Goal: Information Seeking & Learning: Learn about a topic

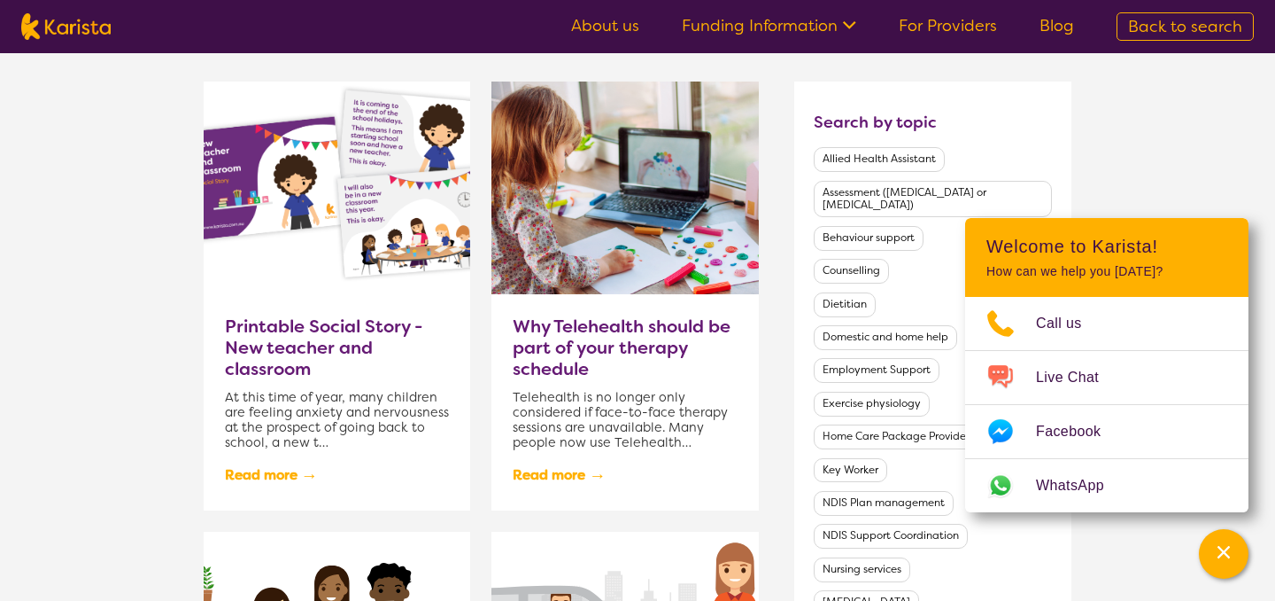
scroll to position [782, 0]
click at [335, 341] on h3 "Printable Social Story - New teacher and classroom" at bounding box center [337, 346] width 224 height 64
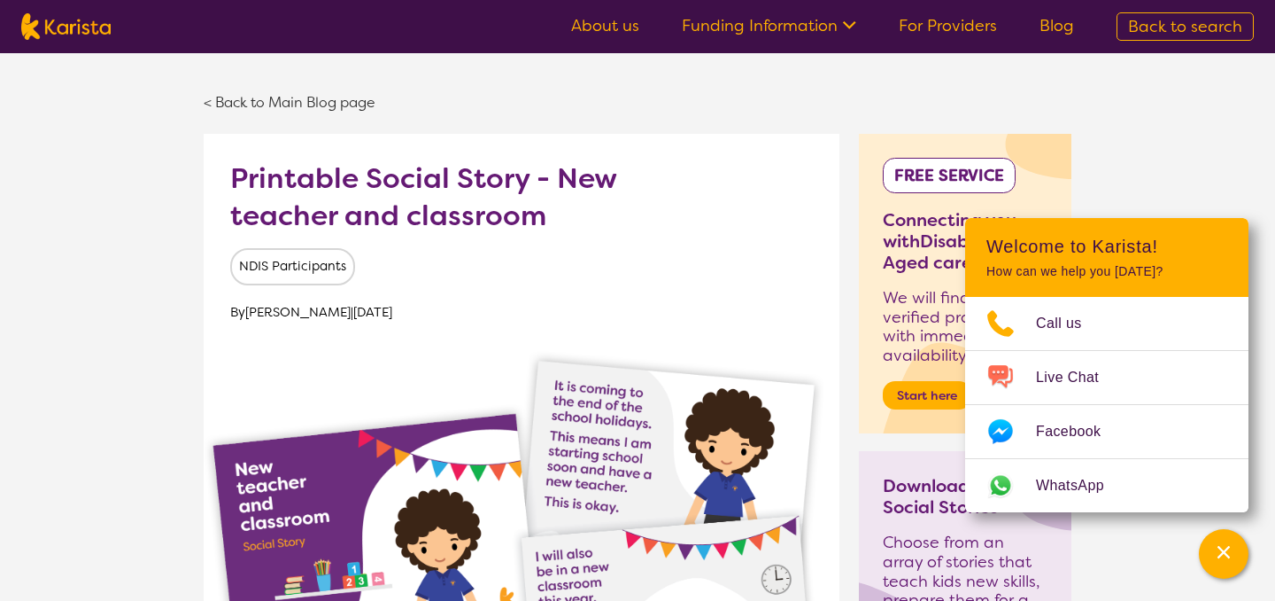
click at [595, 206] on h1 "Printable Social Story - New teacher and classroom" at bounding box center [434, 197] width 408 height 74
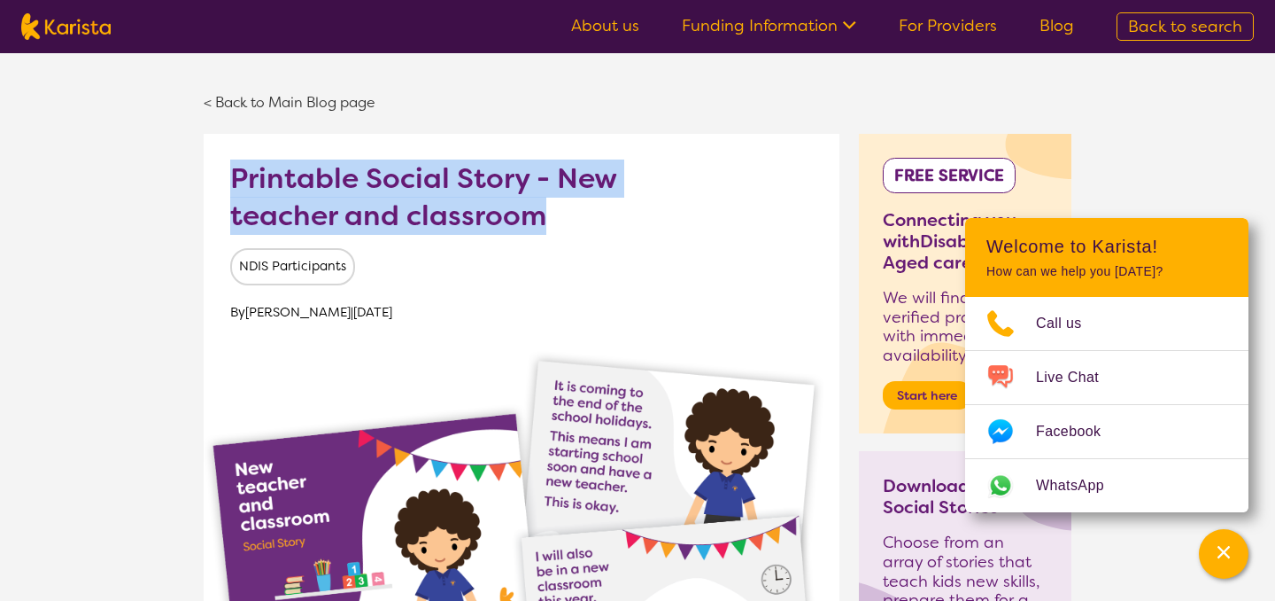
drag, startPoint x: 543, startPoint y: 215, endPoint x: 225, endPoint y: 169, distance: 321.3
copy h1 "Printable Social Story - New teacher and classroom"
click at [663, 106] on div "< Back to Main Blog page" at bounding box center [638, 102] width 868 height 63
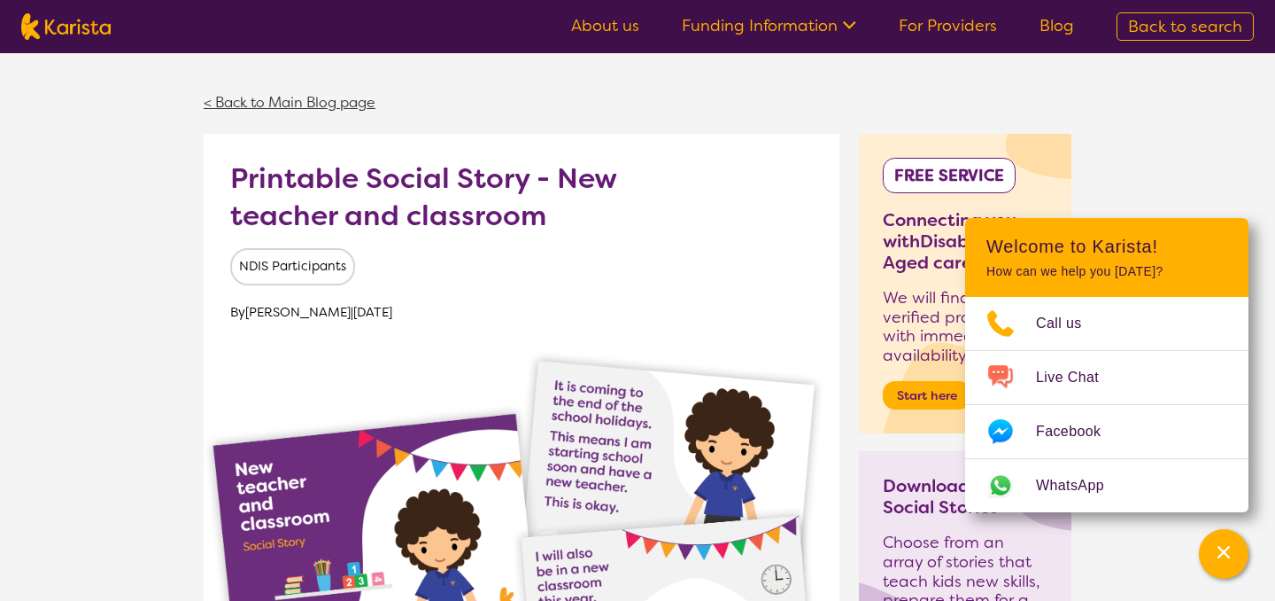
click at [340, 107] on link "< Back to Main Blog page" at bounding box center [290, 102] width 172 height 19
click at [267, 109] on link "< Back to Main Blog page" at bounding box center [290, 102] width 172 height 19
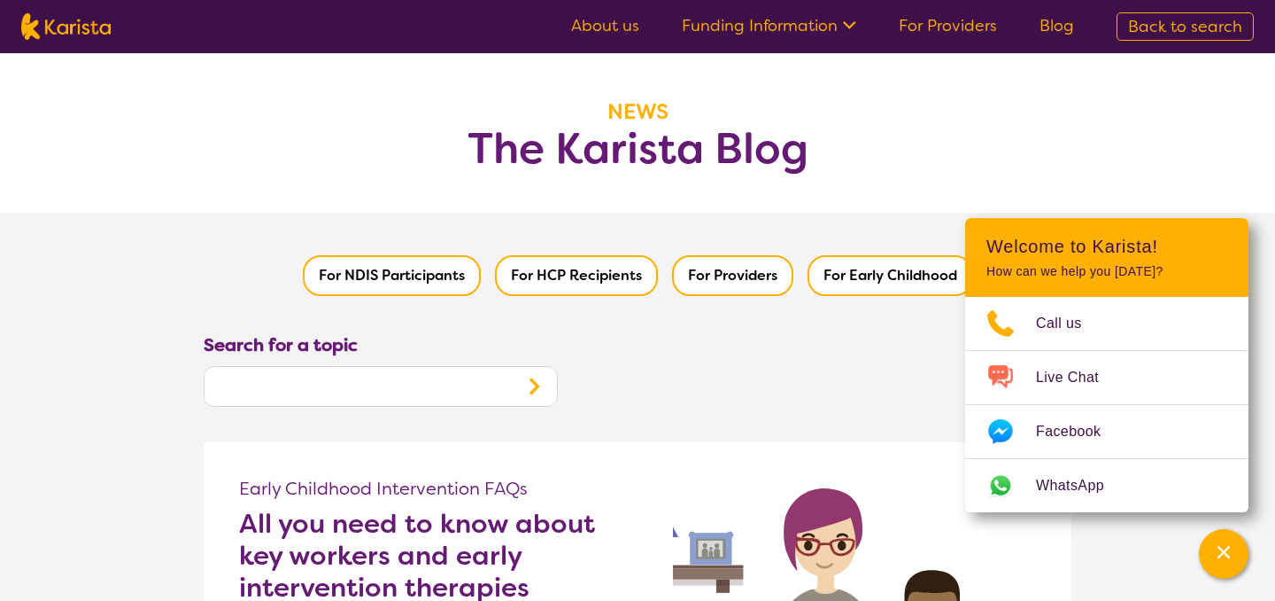
scroll to position [436, 0]
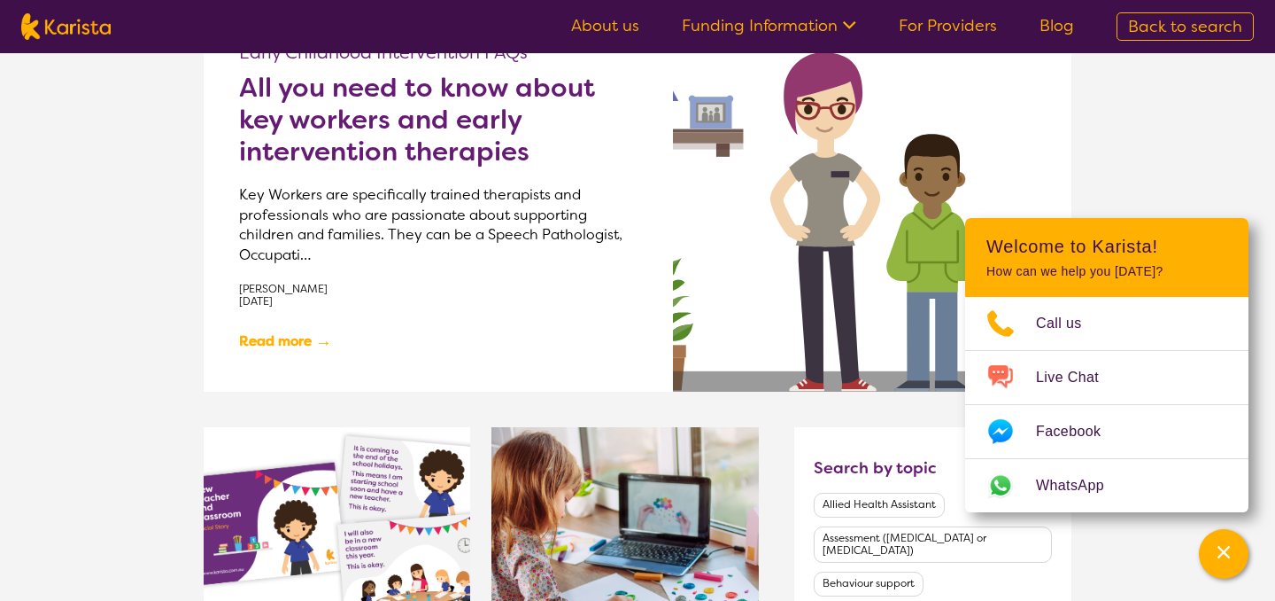
click at [425, 145] on h2 "All you need to know about key workers and early intervention therapies" at bounding box center [438, 120] width 399 height 96
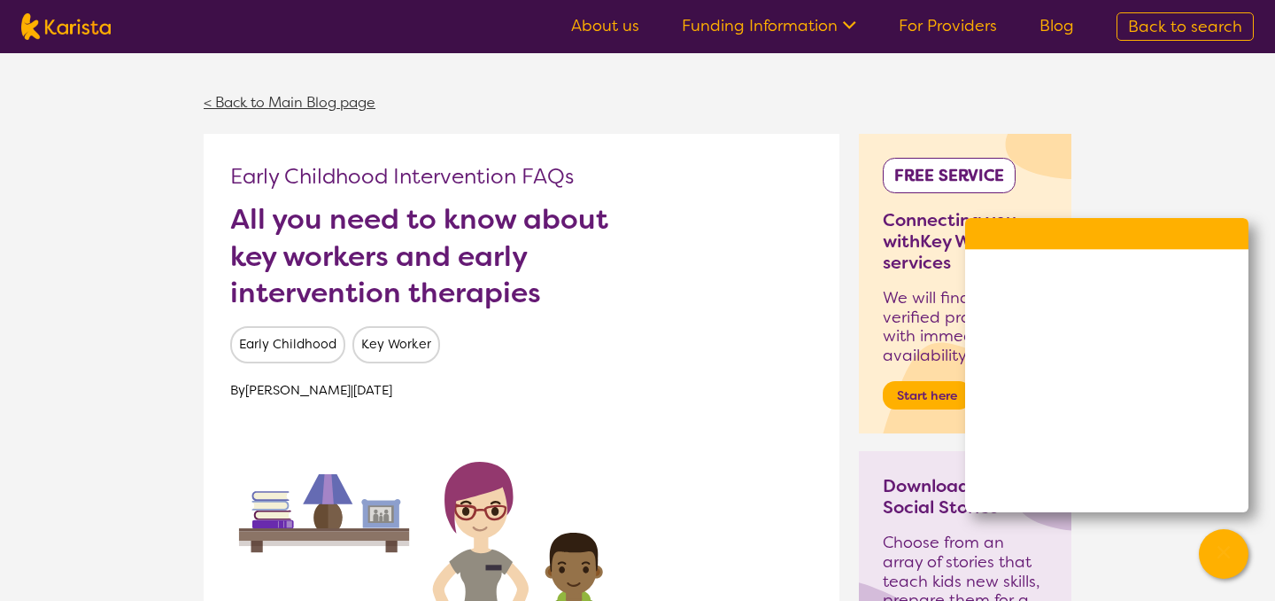
click at [317, 103] on link "< Back to Main Blog page" at bounding box center [290, 102] width 172 height 19
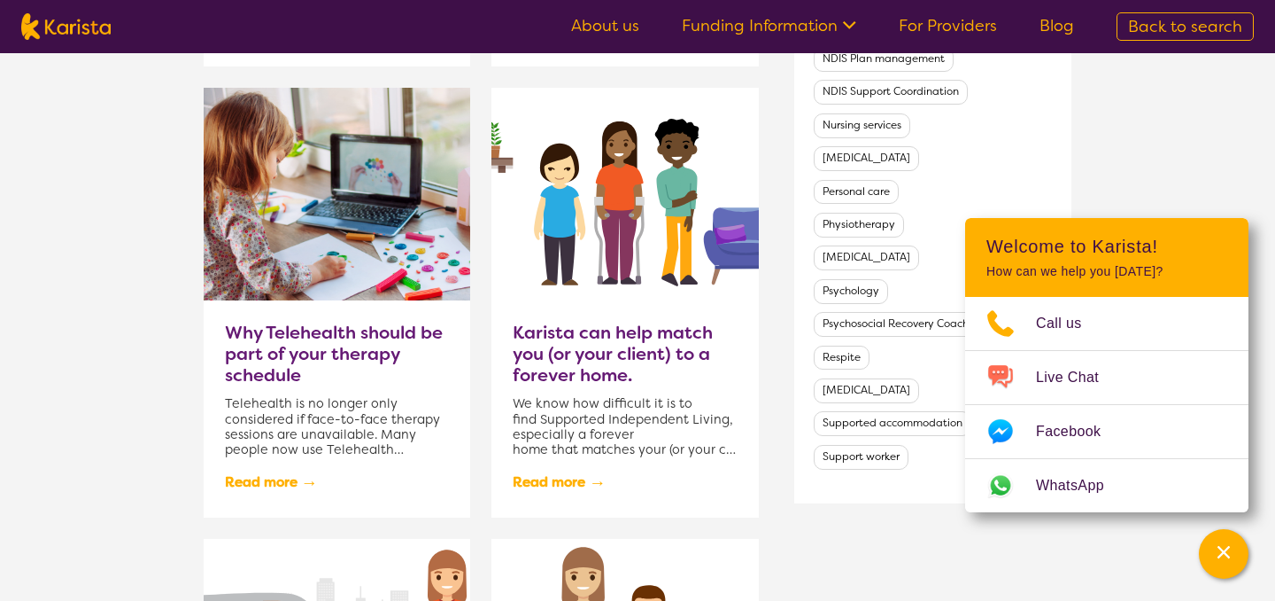
scroll to position [1284, 0]
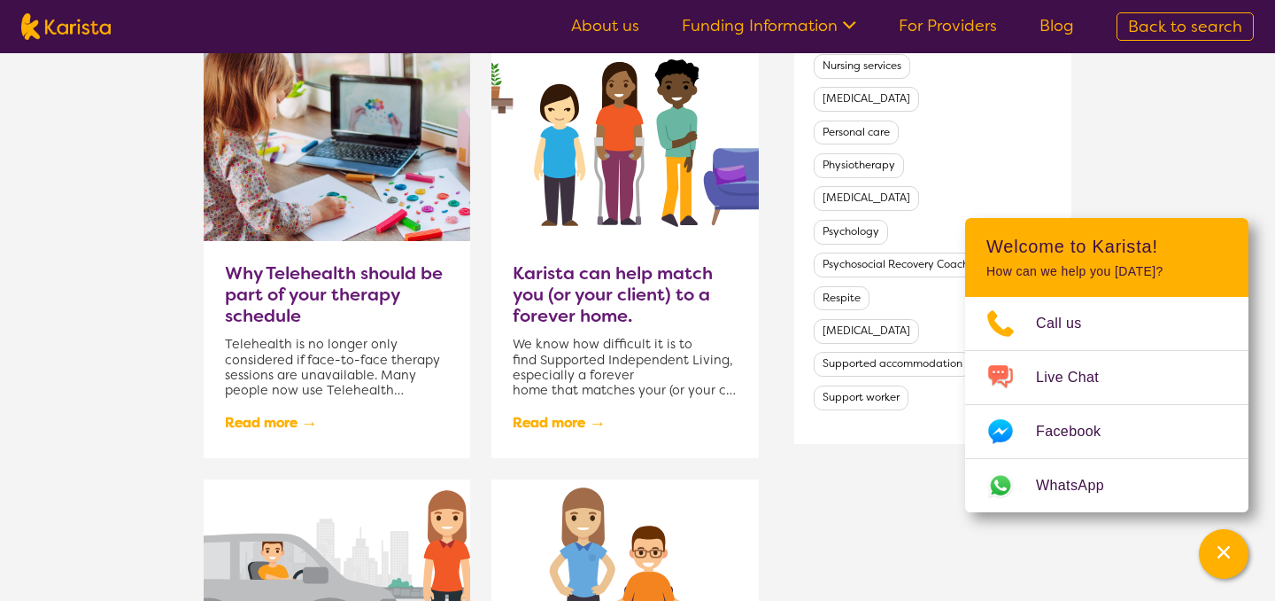
click at [351, 306] on h3 "Why Telehealth should be part of your therapy schedule" at bounding box center [337, 294] width 224 height 64
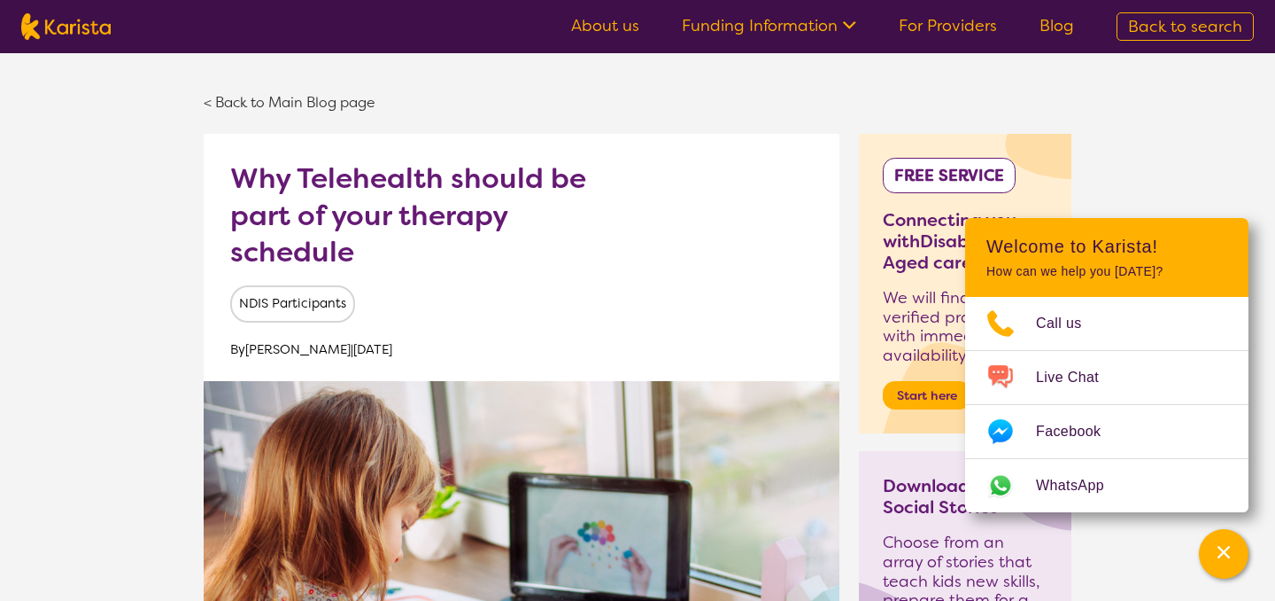
click at [303, 89] on div "< Back to Main Blog page" at bounding box center [638, 102] width 868 height 63
click at [301, 107] on link "< Back to Main Blog page" at bounding box center [290, 102] width 172 height 19
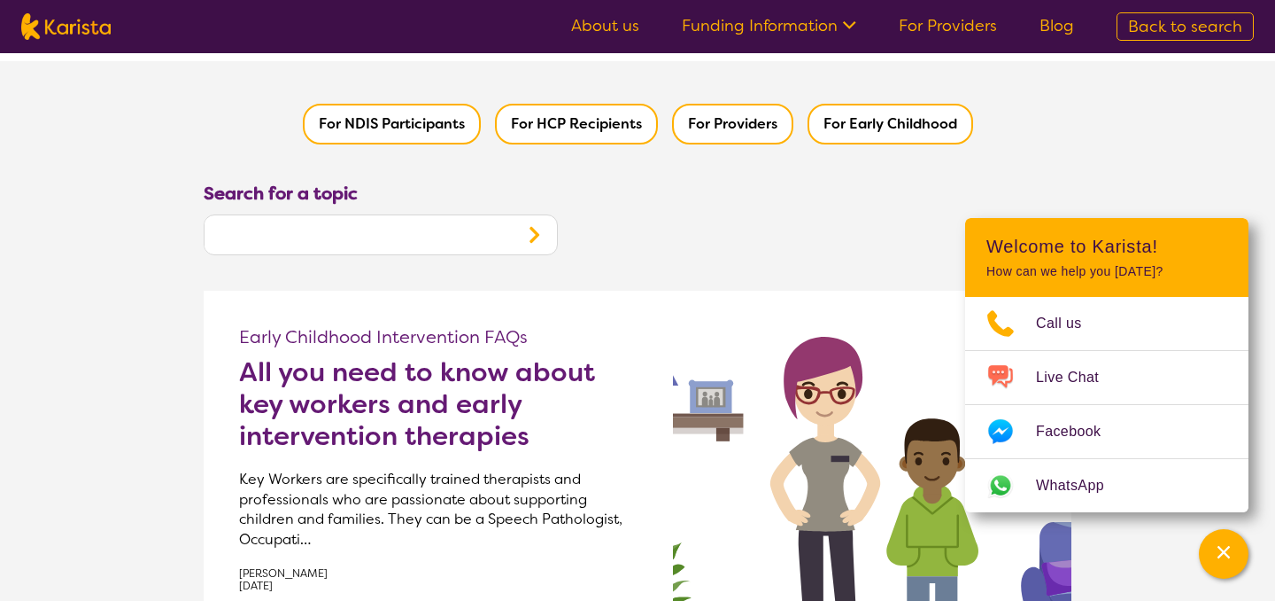
scroll to position [194, 0]
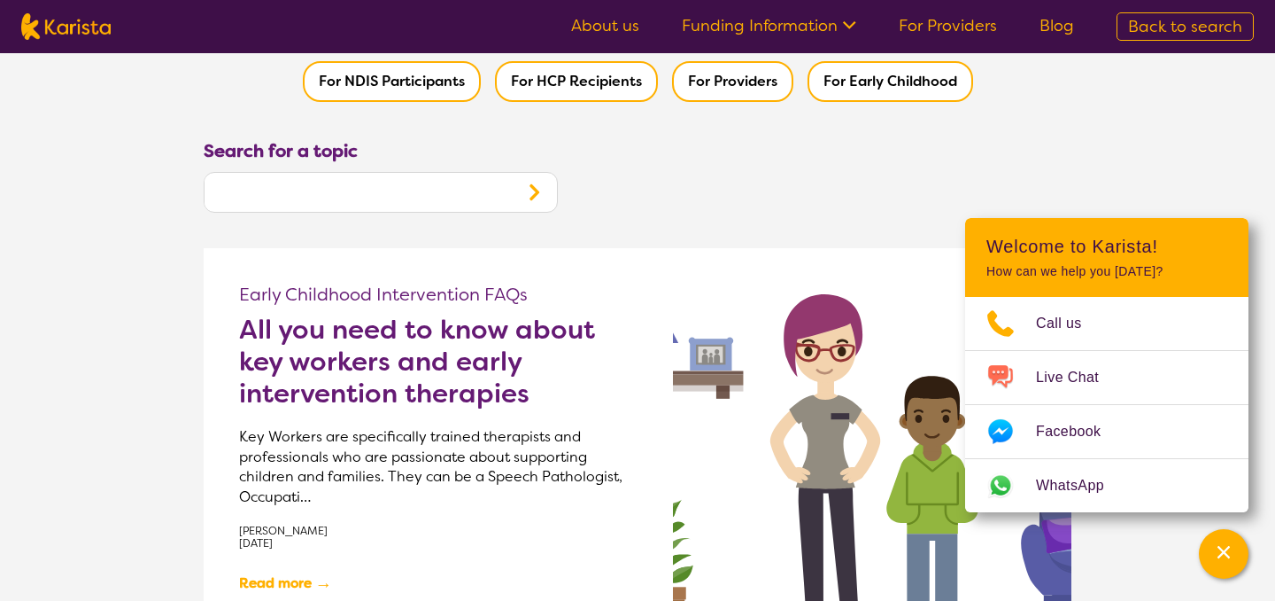
click at [438, 332] on h2 "All you need to know about key workers and early intervention therapies" at bounding box center [438, 362] width 399 height 96
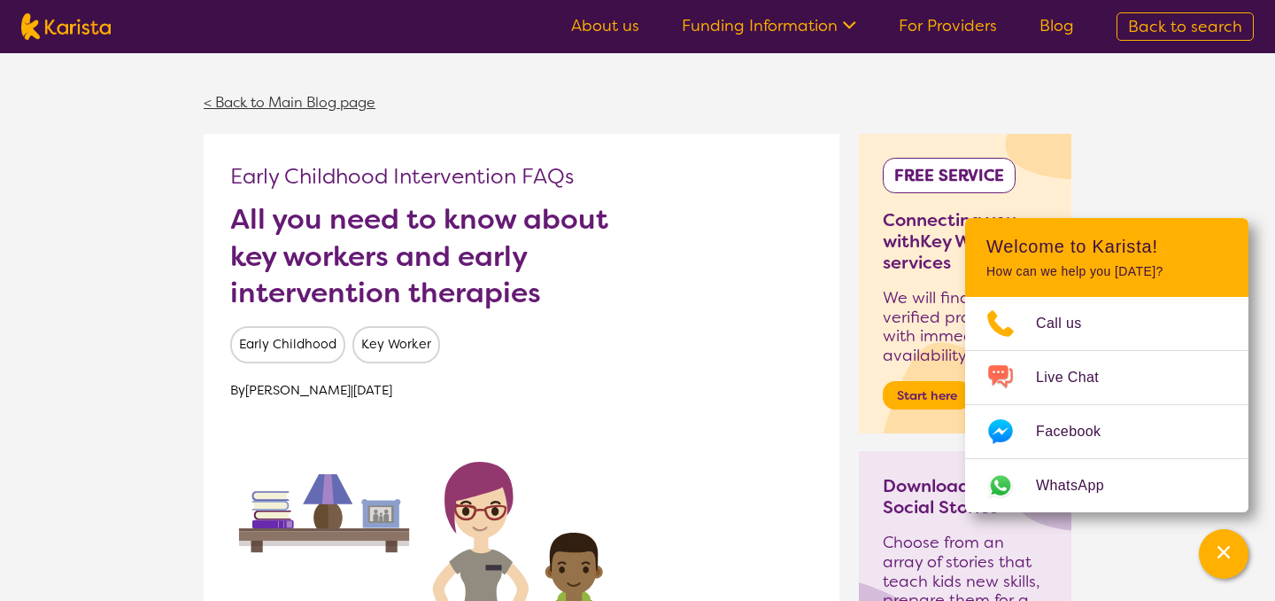
click at [345, 101] on link "< Back to Main Blog page" at bounding box center [290, 102] width 172 height 19
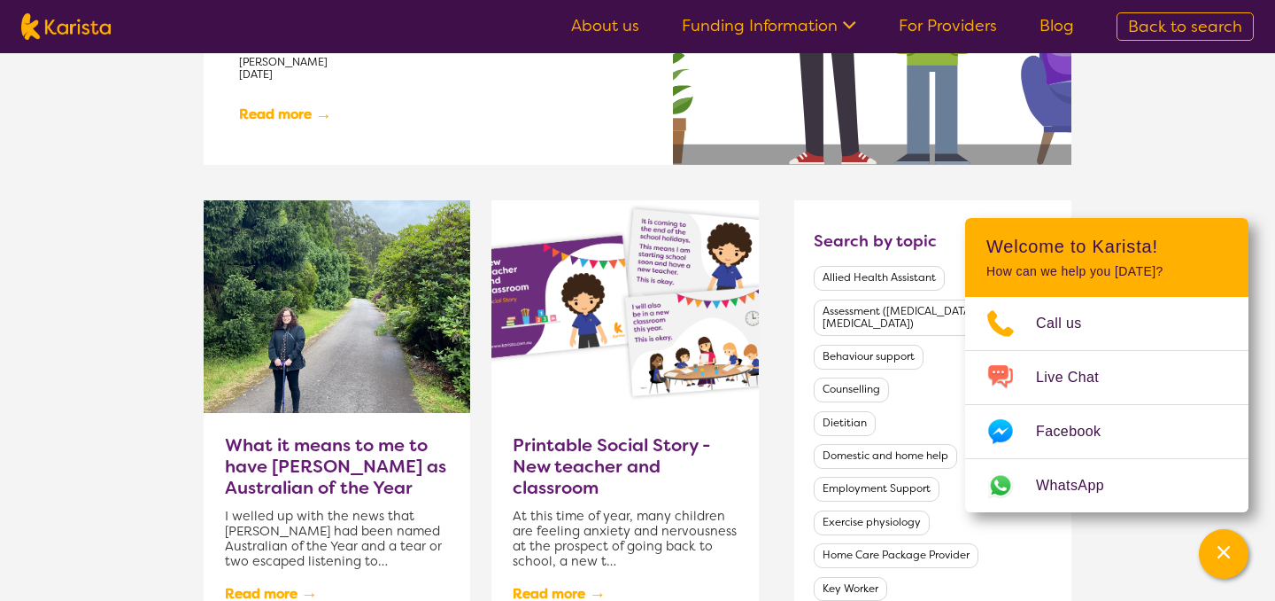
scroll to position [701, 0]
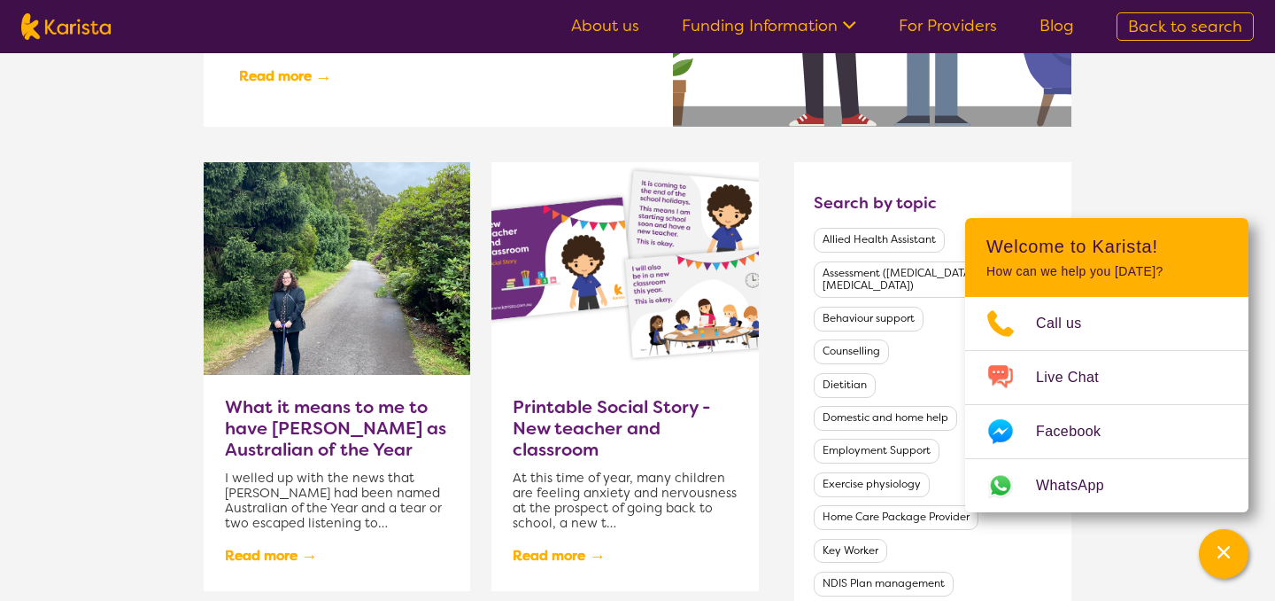
click at [327, 411] on h3 "What it means to me to have [PERSON_NAME] as Australian of the Year" at bounding box center [337, 428] width 224 height 64
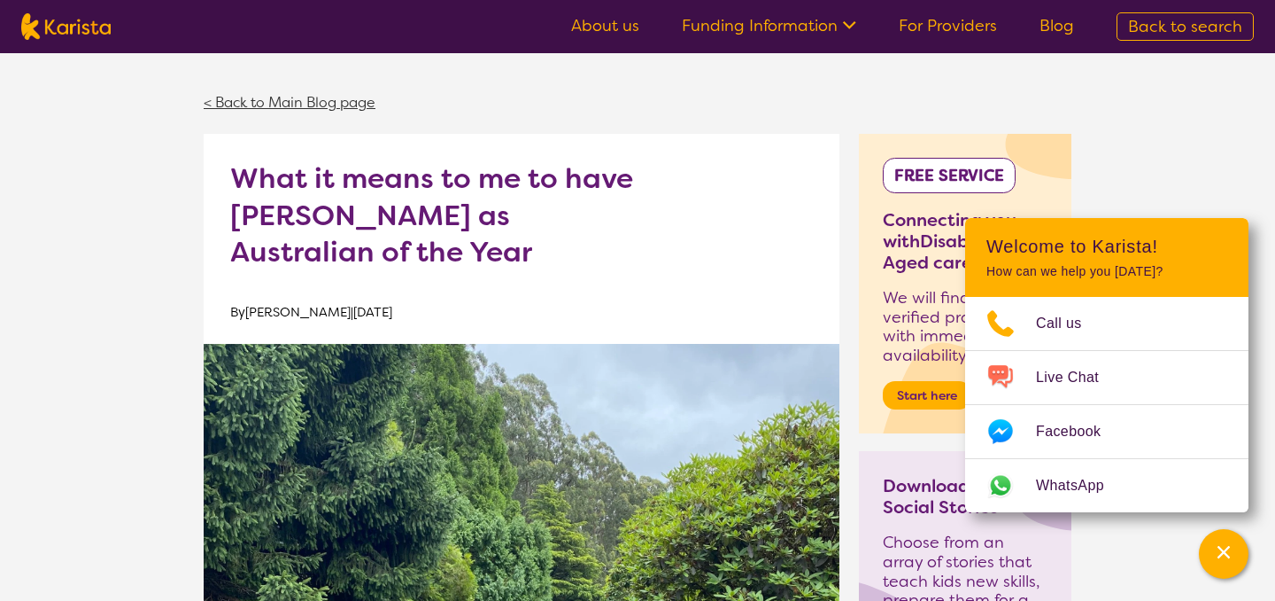
click at [349, 105] on link "< Back to Main Blog page" at bounding box center [290, 102] width 172 height 19
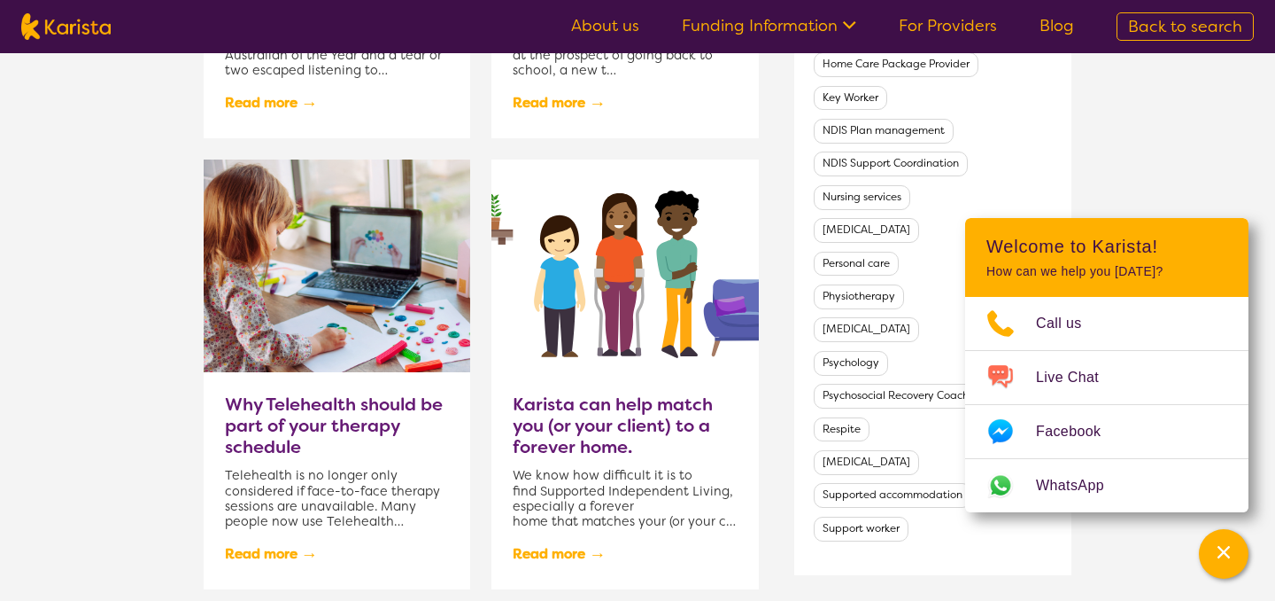
scroll to position [1413, 0]
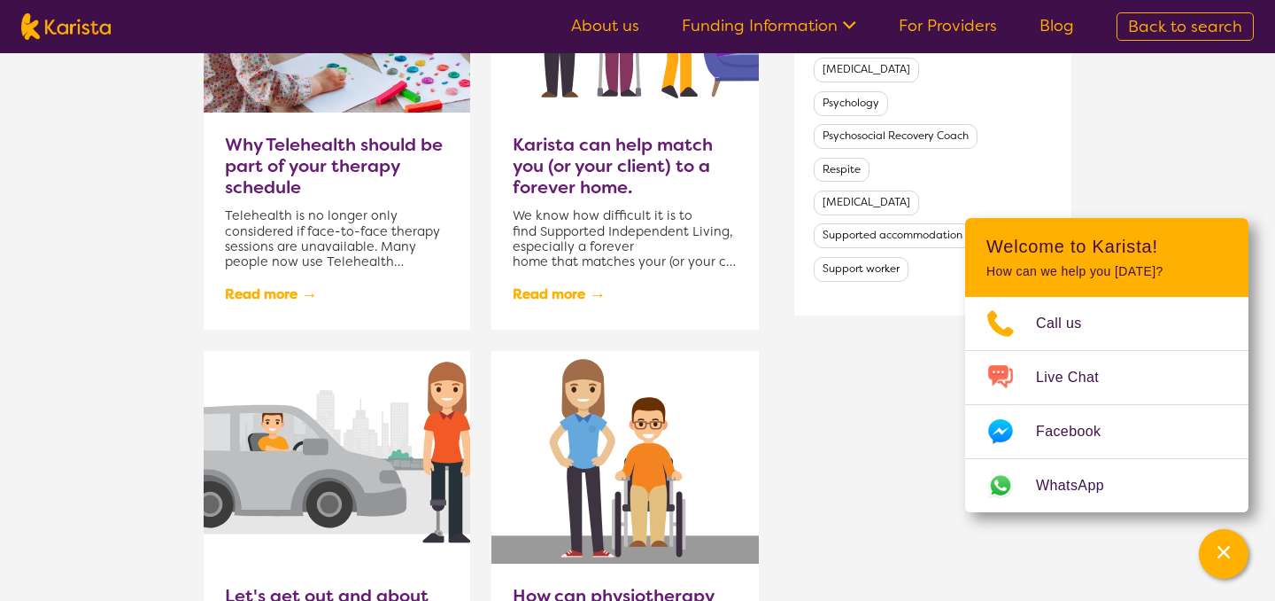
click at [546, 167] on h3 "Karista can help match you (or your client) to a forever home." at bounding box center [625, 166] width 224 height 64
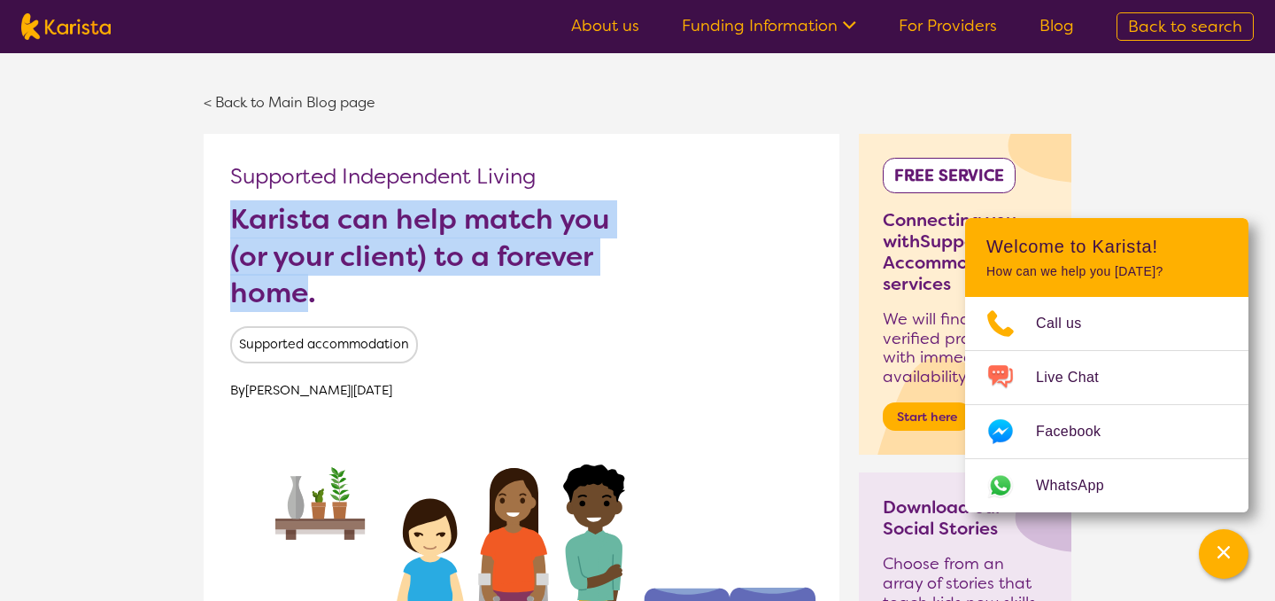
drag, startPoint x: 307, startPoint y: 293, endPoint x: 227, endPoint y: 222, distance: 107.3
copy h1 "Karista can help match you (or your client) to a forever home"
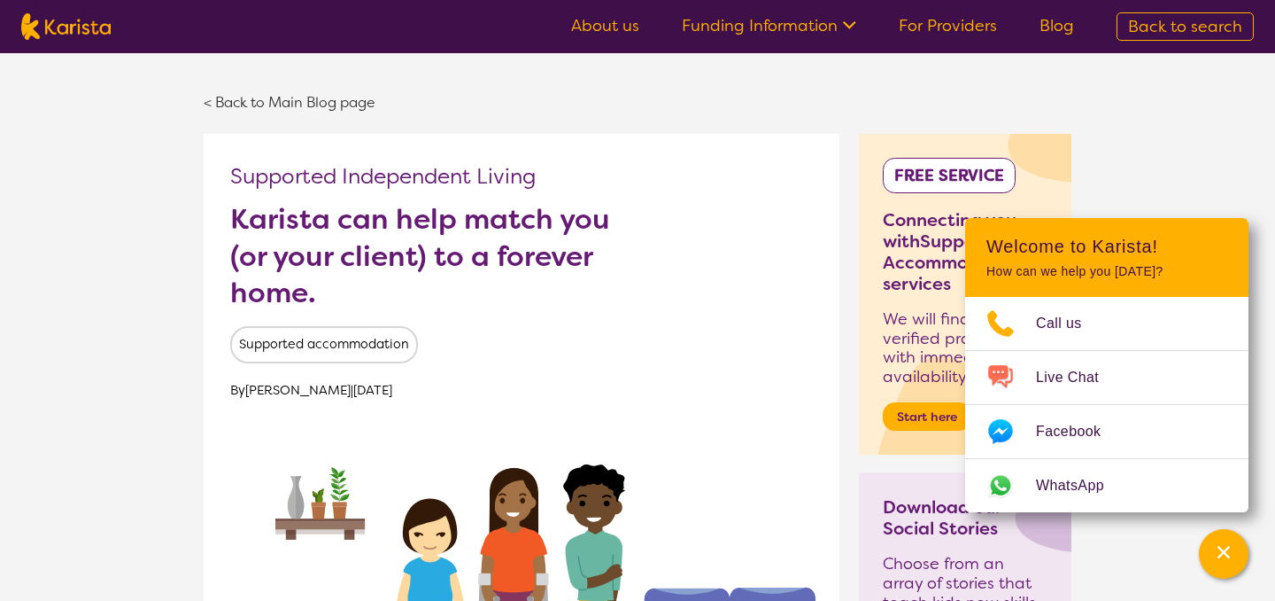
click at [293, 92] on div "< Back to Main Blog page" at bounding box center [638, 102] width 868 height 63
click at [330, 93] on link "< Back to Main Blog page" at bounding box center [290, 102] width 172 height 19
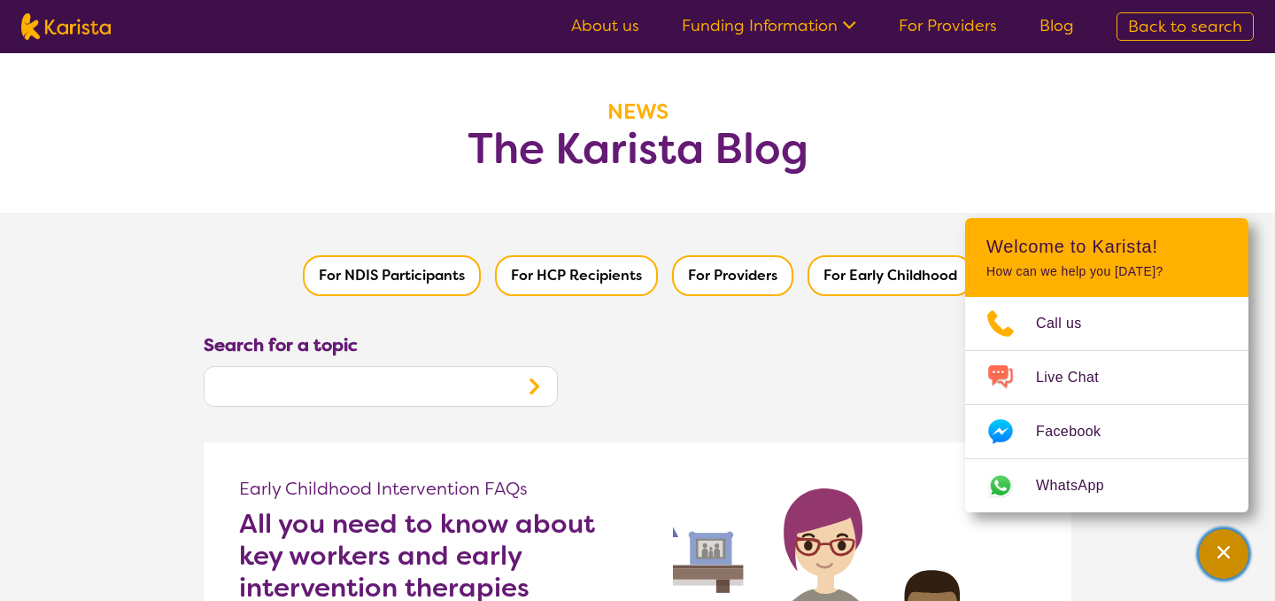
click at [1226, 559] on icon "Channel Menu" at bounding box center [1224, 552] width 18 height 18
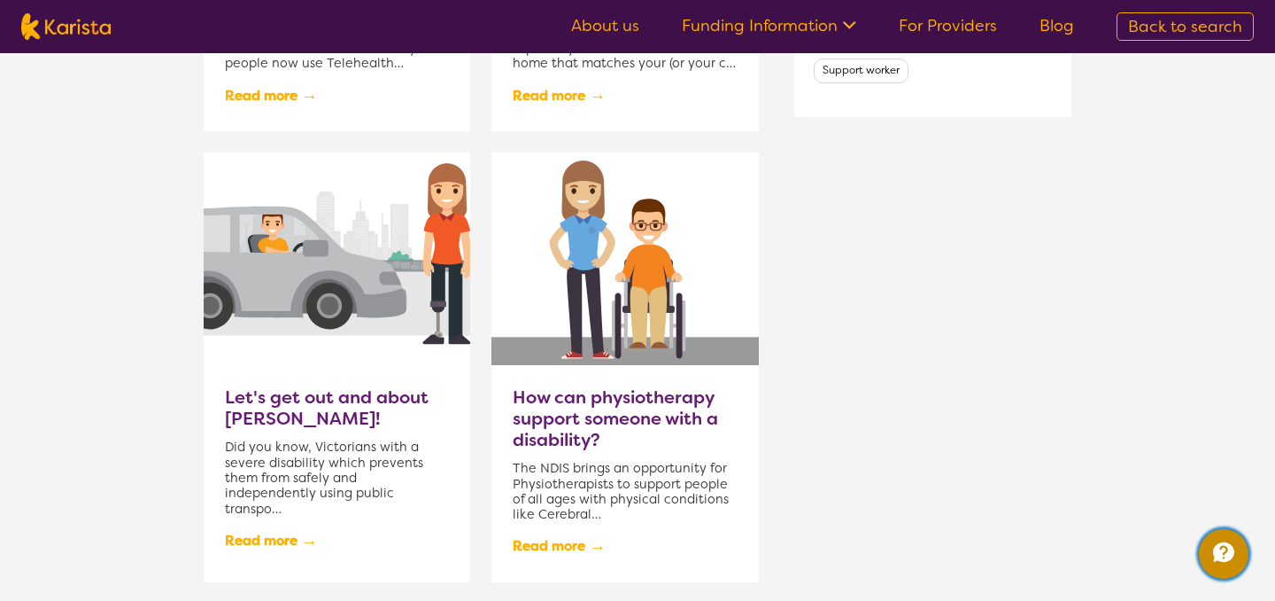
scroll to position [1616, 0]
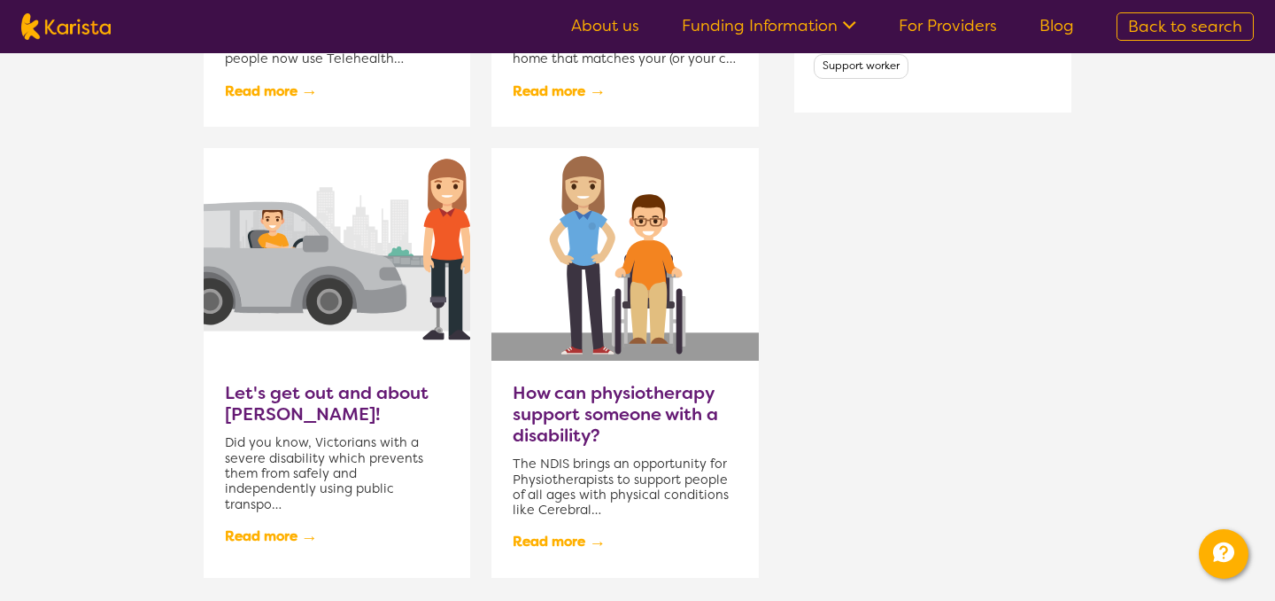
click at [281, 404] on h3 "Let's get out and about [PERSON_NAME]!" at bounding box center [337, 403] width 224 height 43
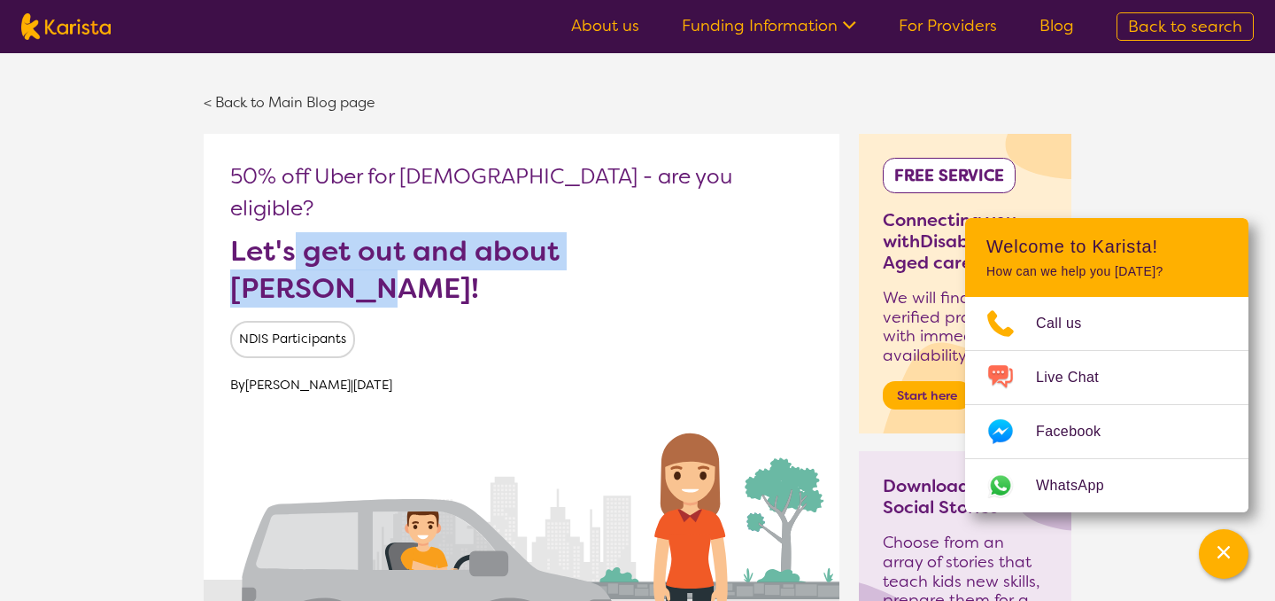
drag, startPoint x: 351, startPoint y: 254, endPoint x: 250, endPoint y: 227, distance: 104.6
click at [250, 233] on h1 "Let's get out and about [PERSON_NAME]!" at bounding box center [434, 270] width 408 height 74
click at [295, 255] on h1 "Let's get out and about [PERSON_NAME]!" at bounding box center [434, 270] width 408 height 74
drag, startPoint x: 348, startPoint y: 257, endPoint x: 213, endPoint y: 218, distance: 140.2
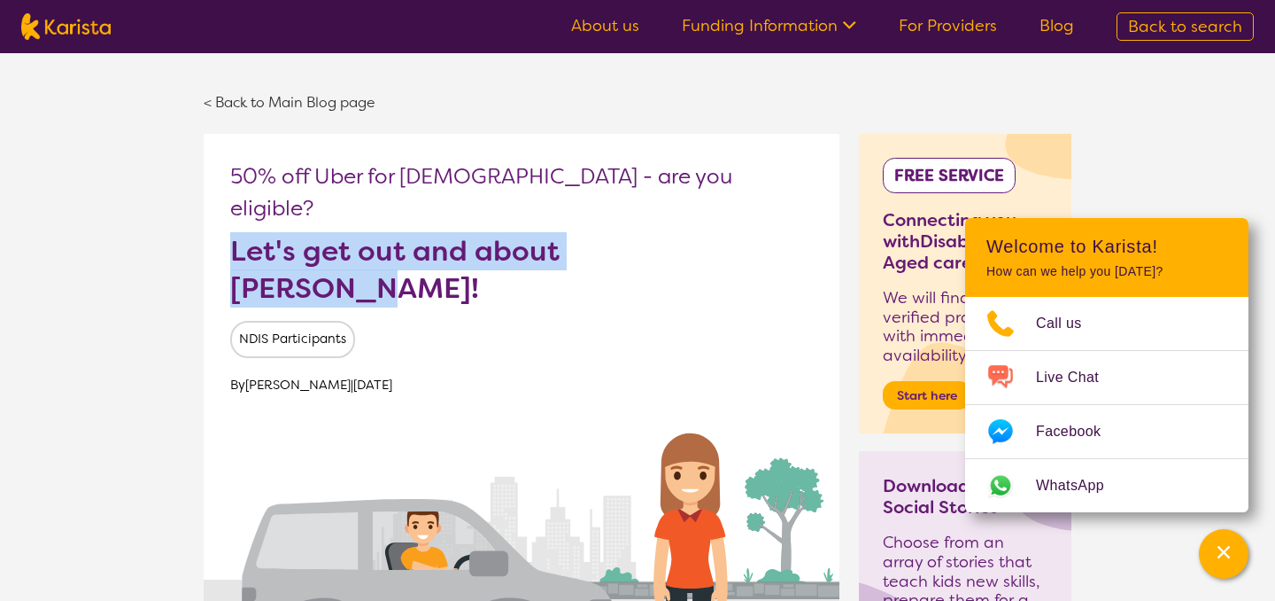
copy h1 "Let's get out and about [PERSON_NAME]!"
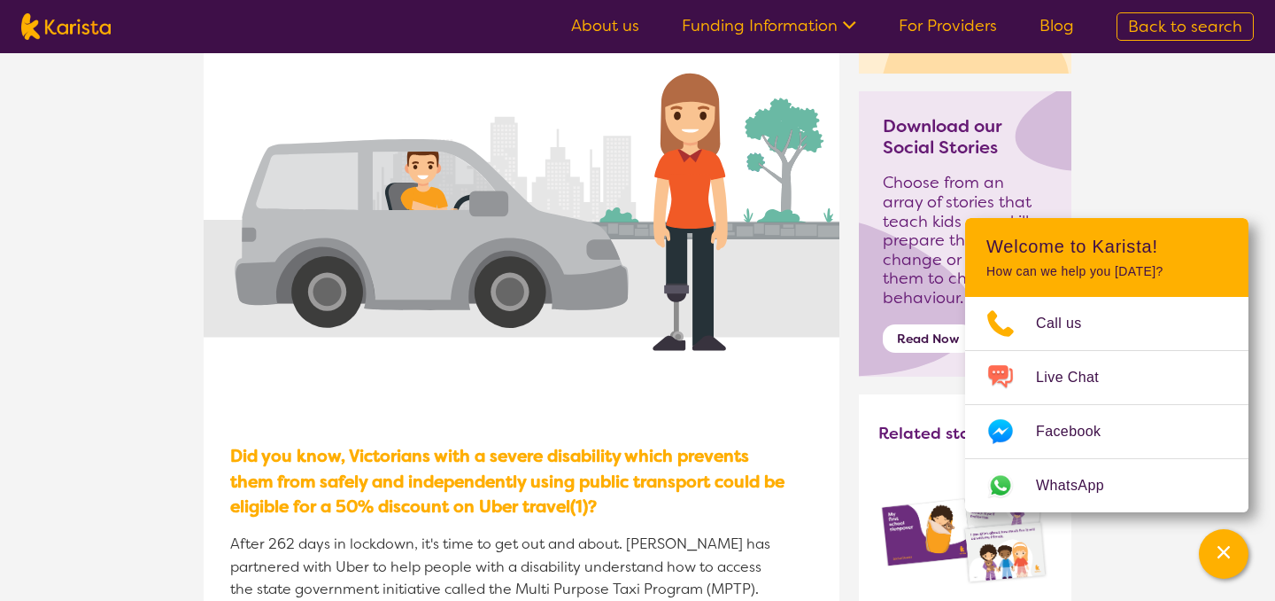
scroll to position [359, 0]
drag, startPoint x: 430, startPoint y: 424, endPoint x: 227, endPoint y: 421, distance: 202.9
copy strong "Did you know, Victorians"
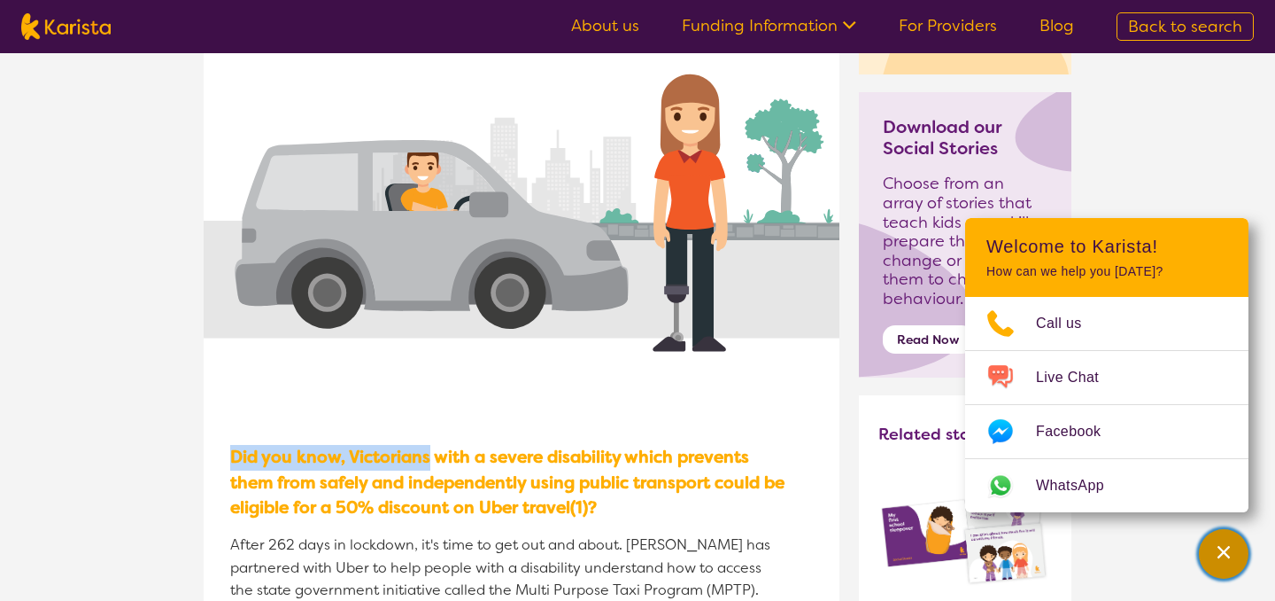
click at [1213, 547] on div "Channel Menu" at bounding box center [1223, 553] width 35 height 39
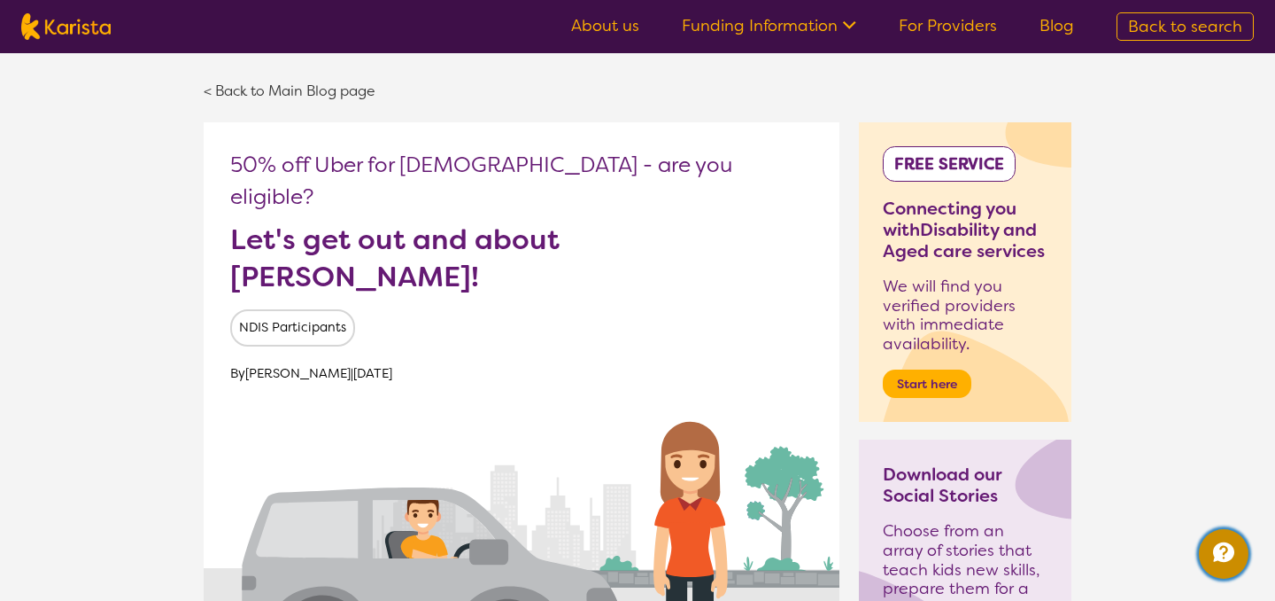
scroll to position [0, 0]
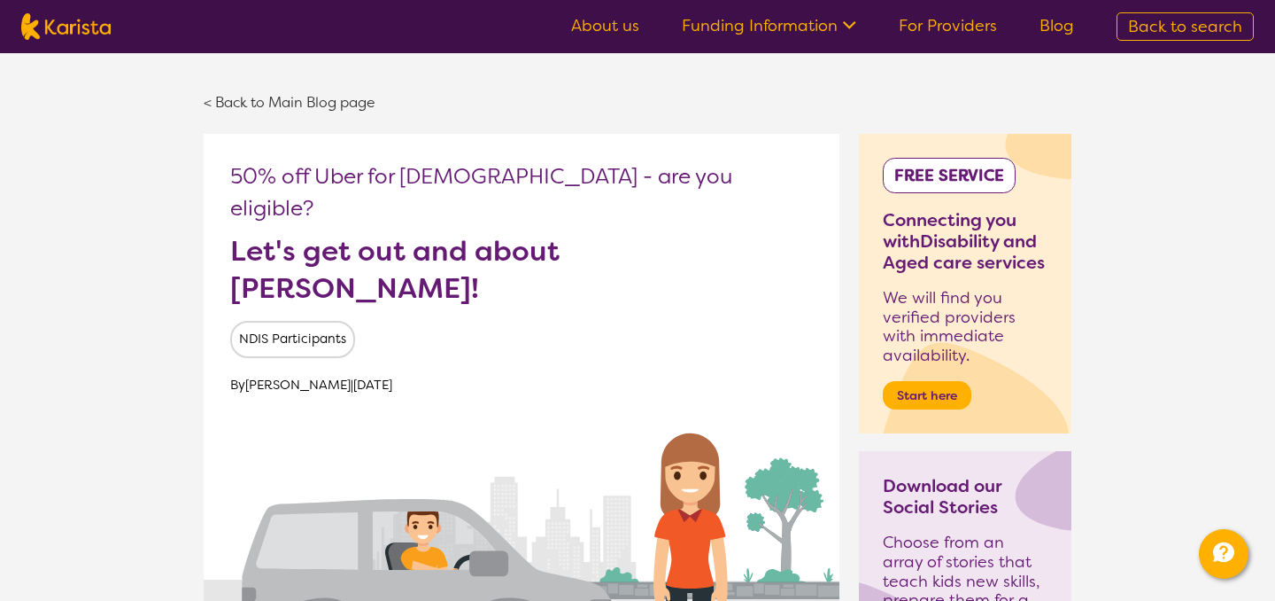
click at [628, 233] on h1 "Let's get out and about [PERSON_NAME]!" at bounding box center [434, 270] width 408 height 74
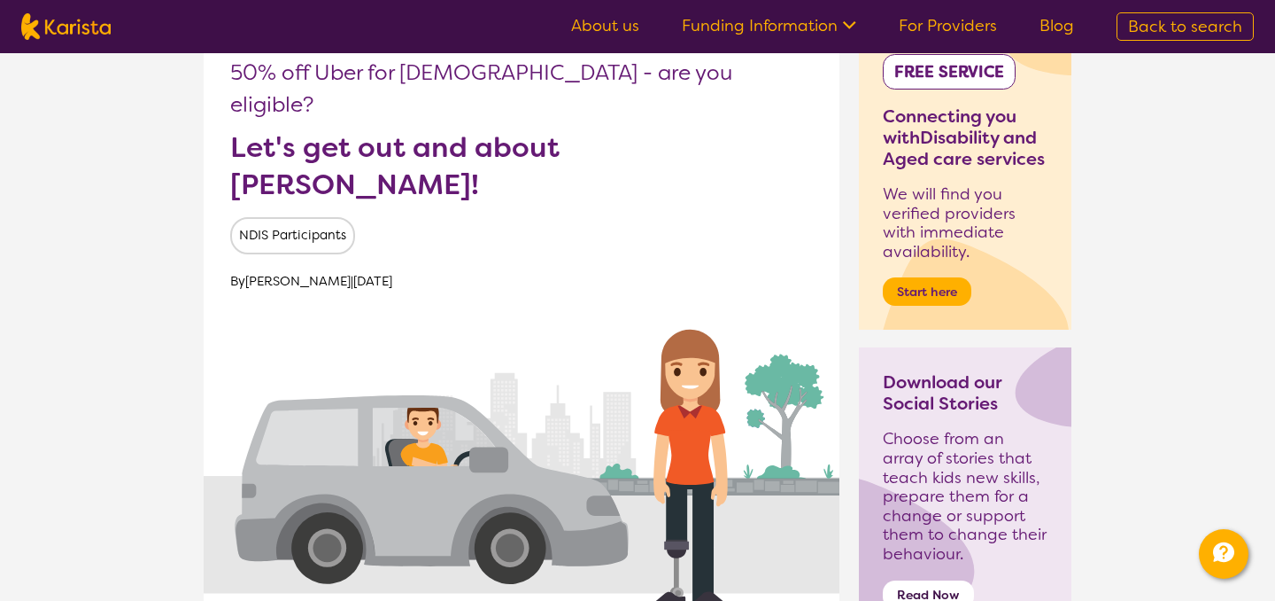
scroll to position [76, 0]
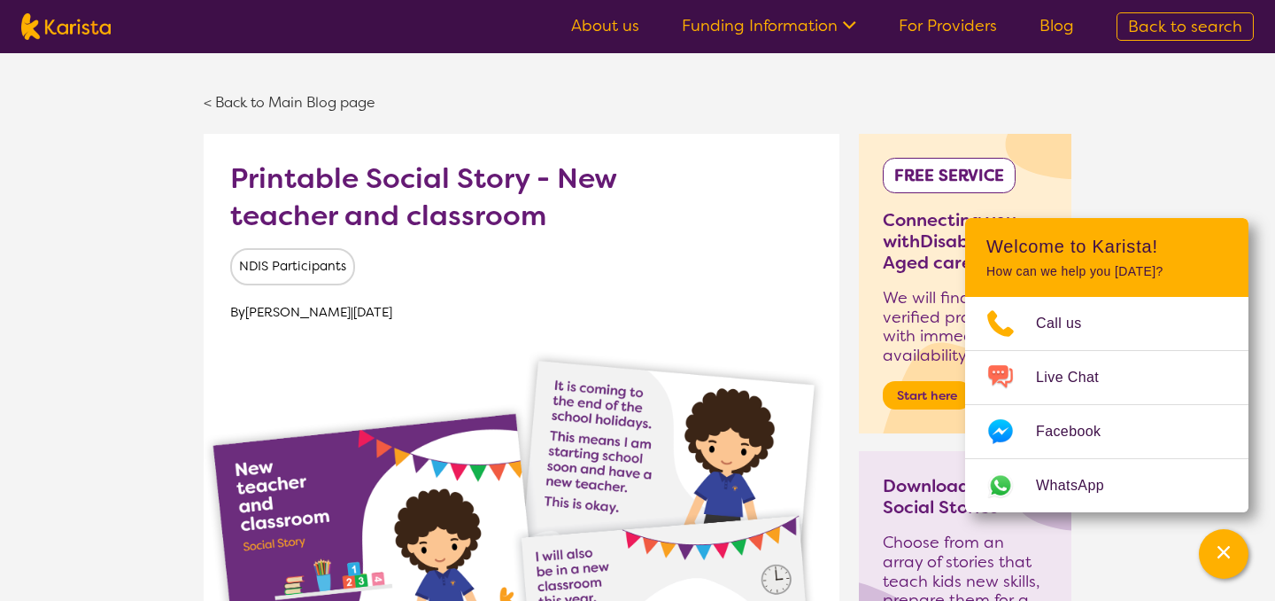
click at [810, 123] on div "< Back to Main Blog page" at bounding box center [638, 102] width 868 height 63
click at [1237, 546] on div "Channel Menu" at bounding box center [1223, 553] width 35 height 39
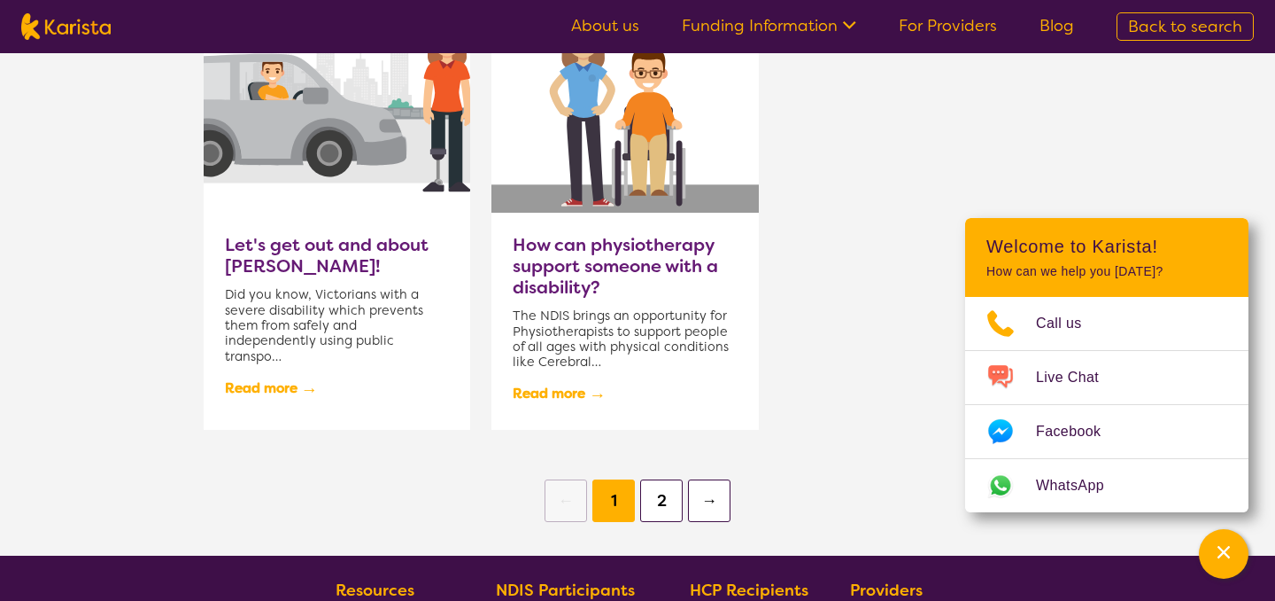
scroll to position [1763, 0]
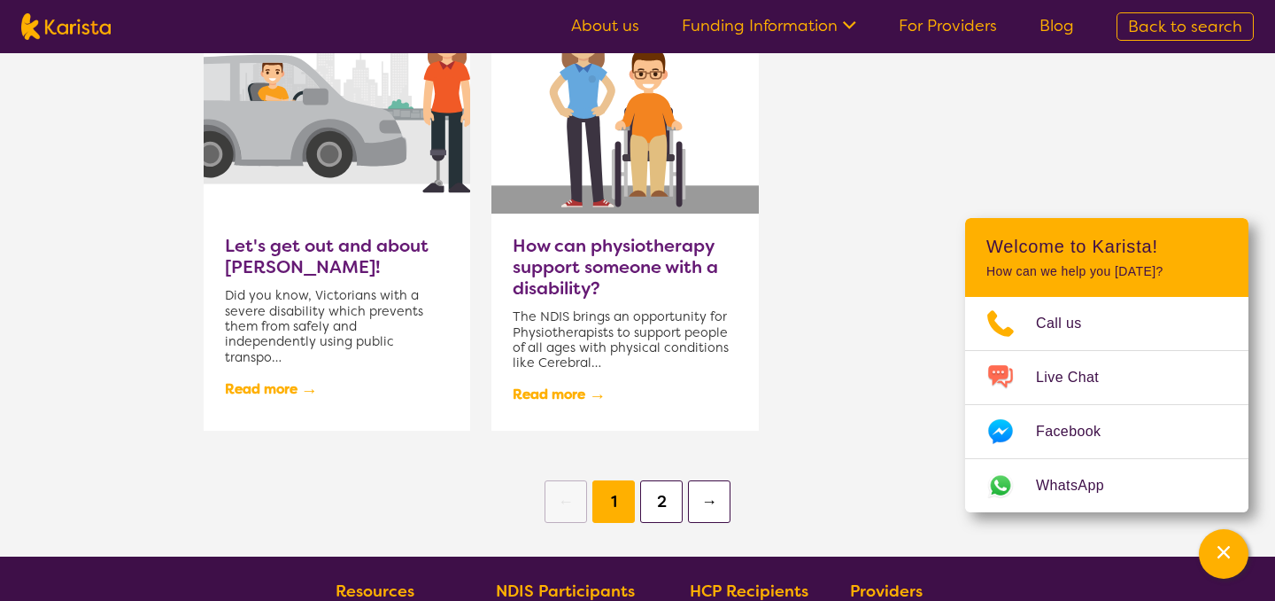
click at [588, 275] on h3 "How can physiotherapy support someone with a disability?" at bounding box center [625, 267] width 224 height 64
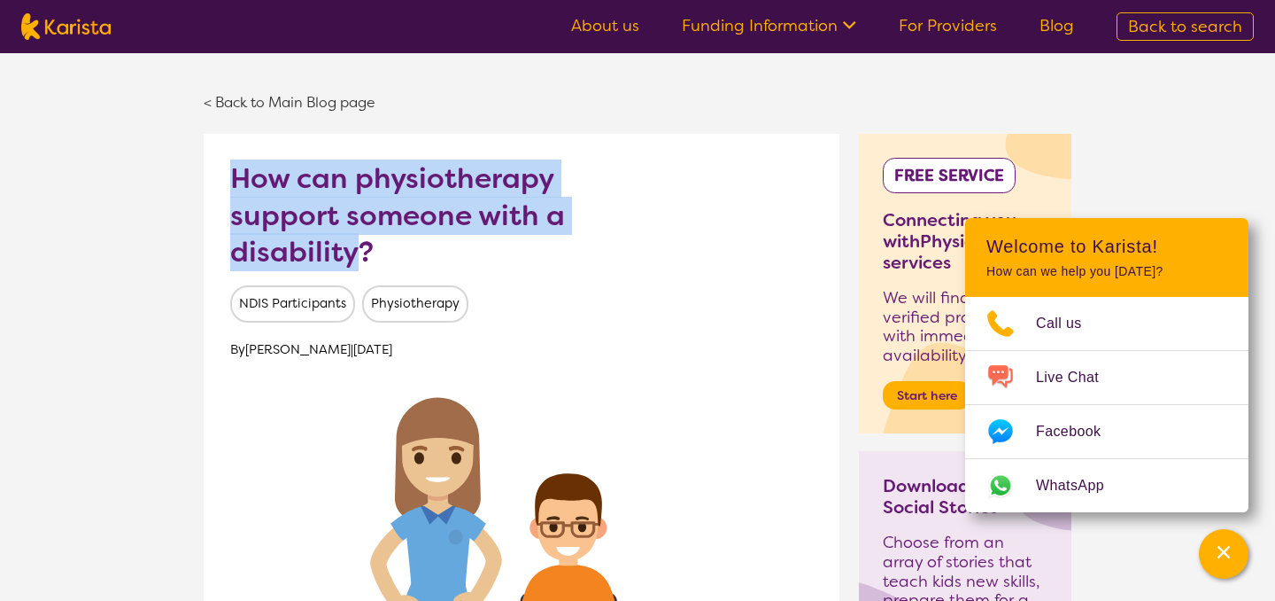
drag, startPoint x: 355, startPoint y: 249, endPoint x: 229, endPoint y: 182, distance: 143.0
copy h1 "How can physiotherapy support someone with a disability"
click at [586, 116] on div "< Back to Main Blog page" at bounding box center [638, 102] width 868 height 63
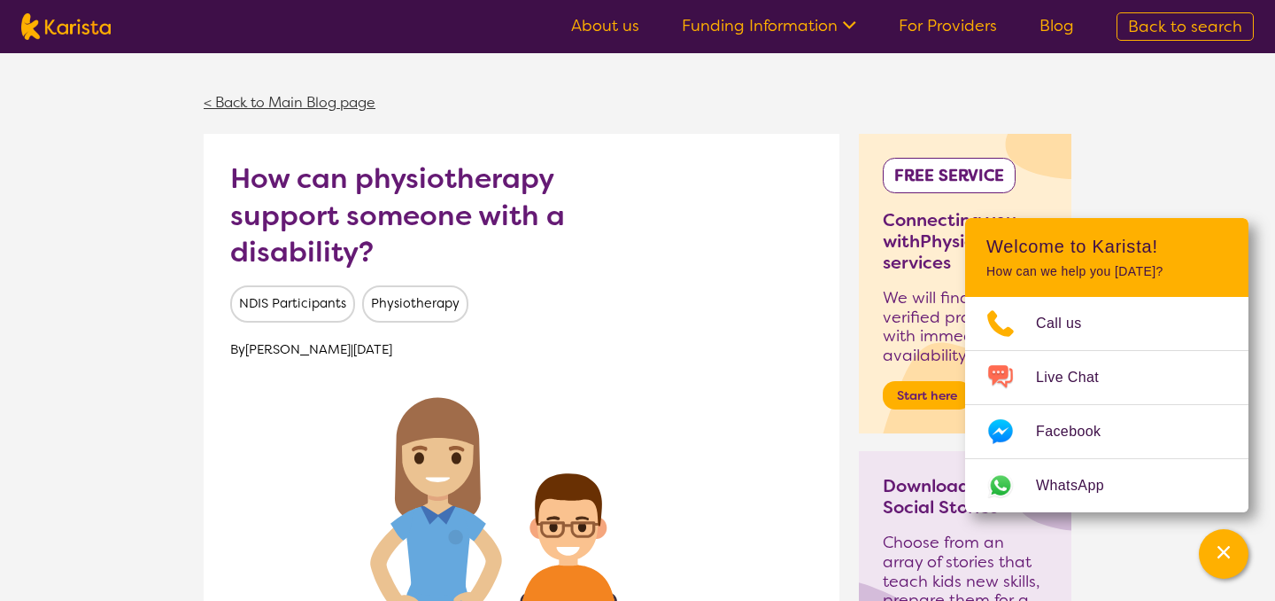
click at [348, 101] on link "< Back to Main Blog page" at bounding box center [290, 102] width 172 height 19
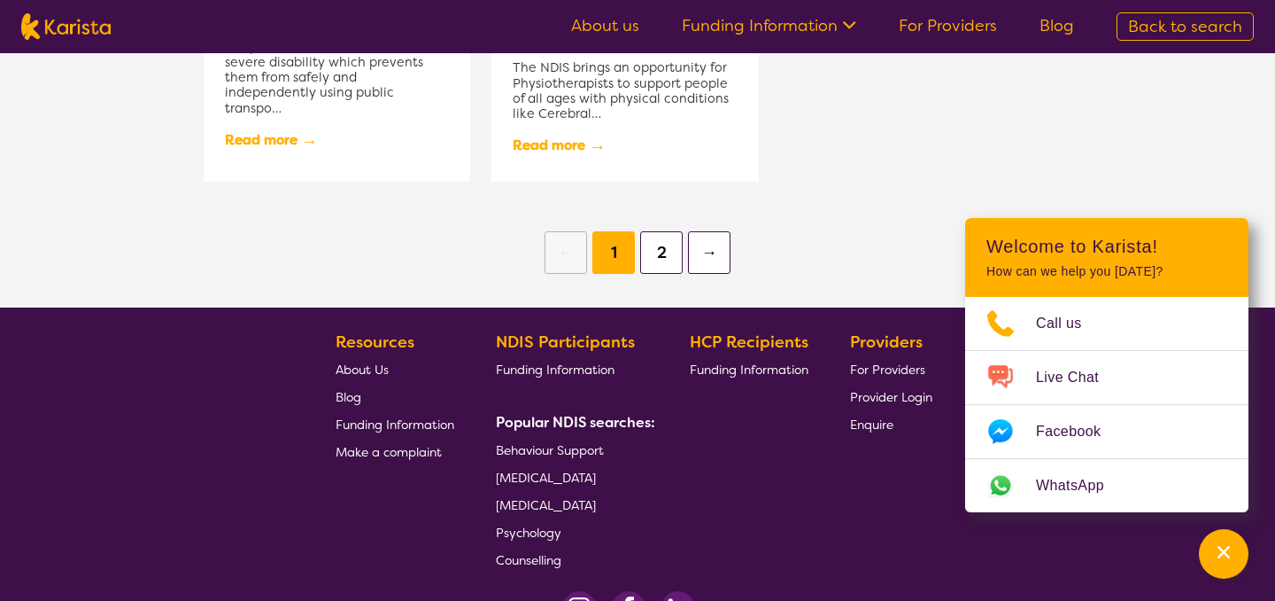
click at [663, 244] on button "2" at bounding box center [661, 252] width 43 height 43
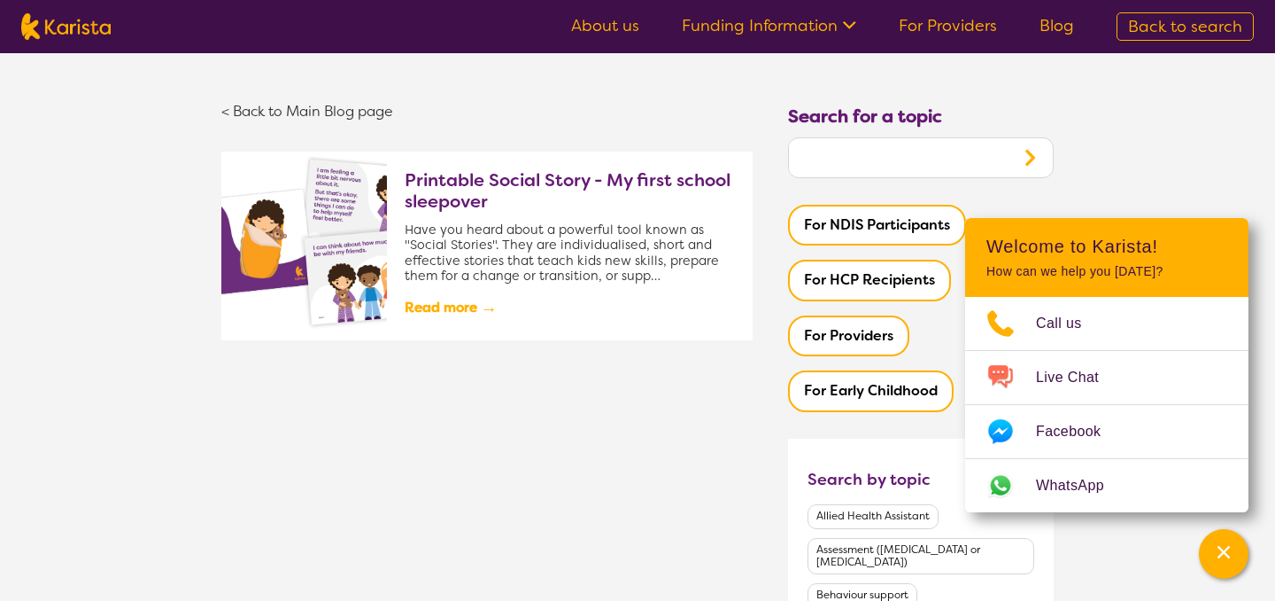
click at [513, 179] on h3 "Printable Social Story - My first school sleepover" at bounding box center [570, 190] width 330 height 43
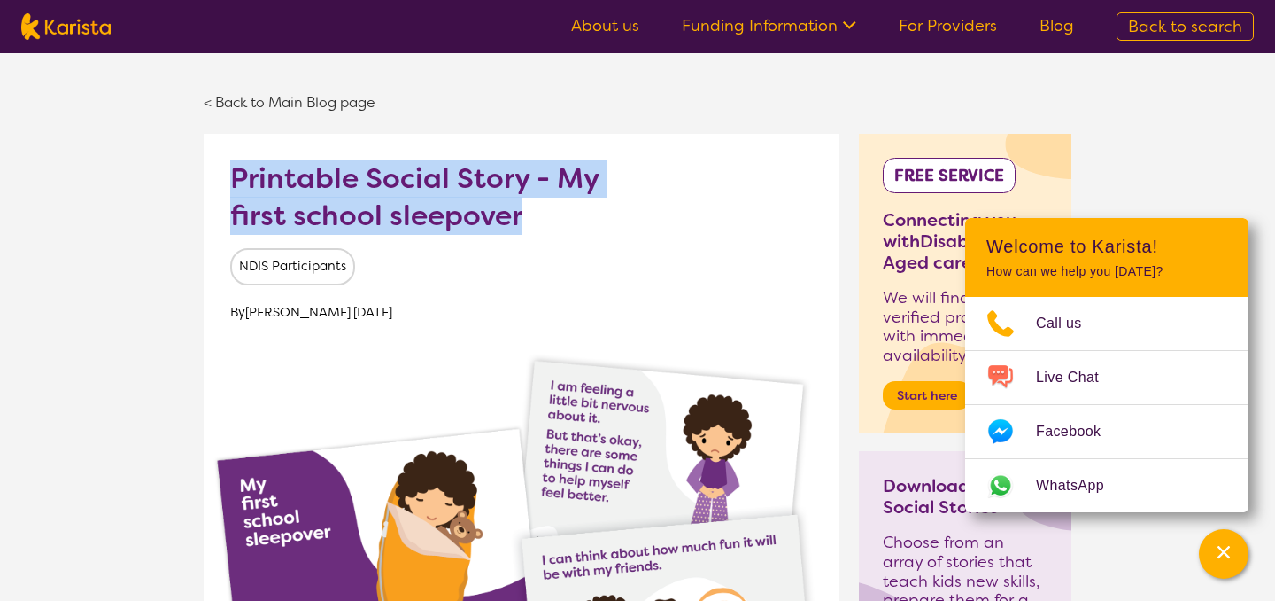
drag, startPoint x: 523, startPoint y: 214, endPoint x: 229, endPoint y: 173, distance: 297.9
copy h1 "Printable Social Story - My first school sleepover"
click at [305, 105] on link "< Back to Main Blog page" at bounding box center [290, 102] width 172 height 19
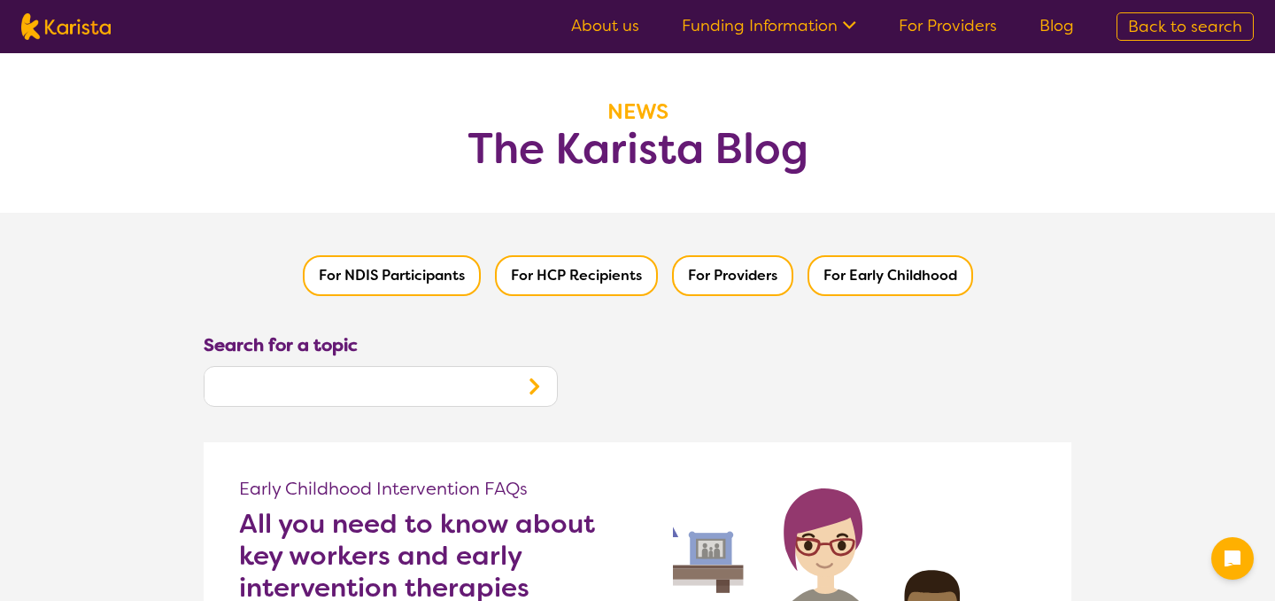
scroll to position [221, 0]
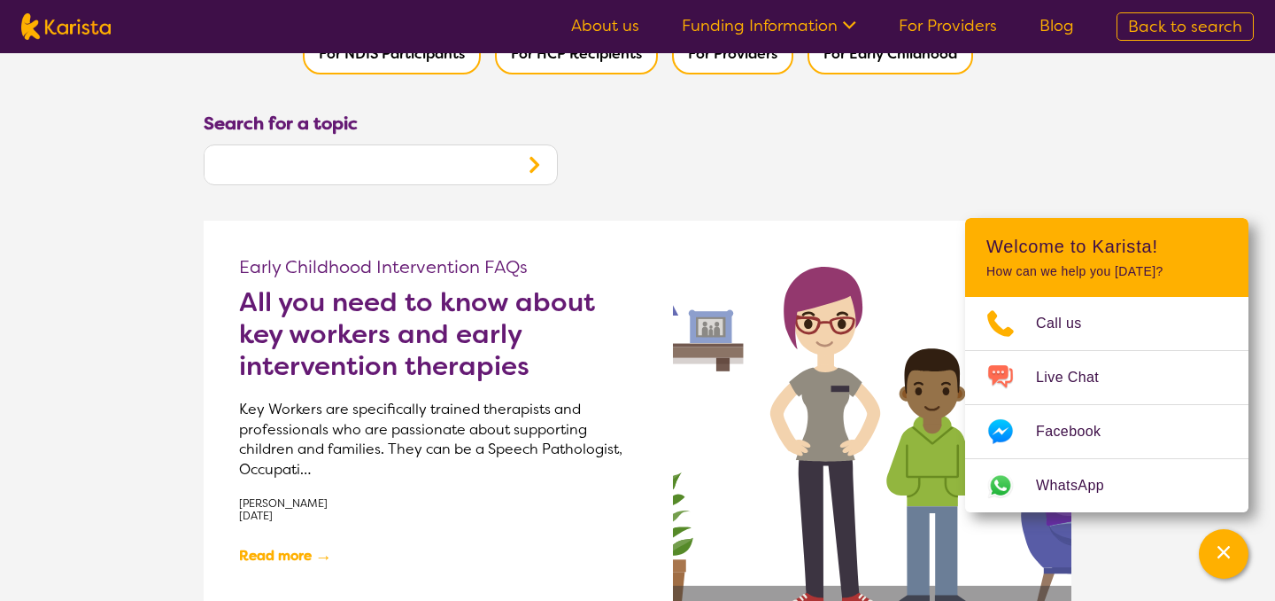
drag, startPoint x: 591, startPoint y: 299, endPoint x: 237, endPoint y: 301, distance: 353.4
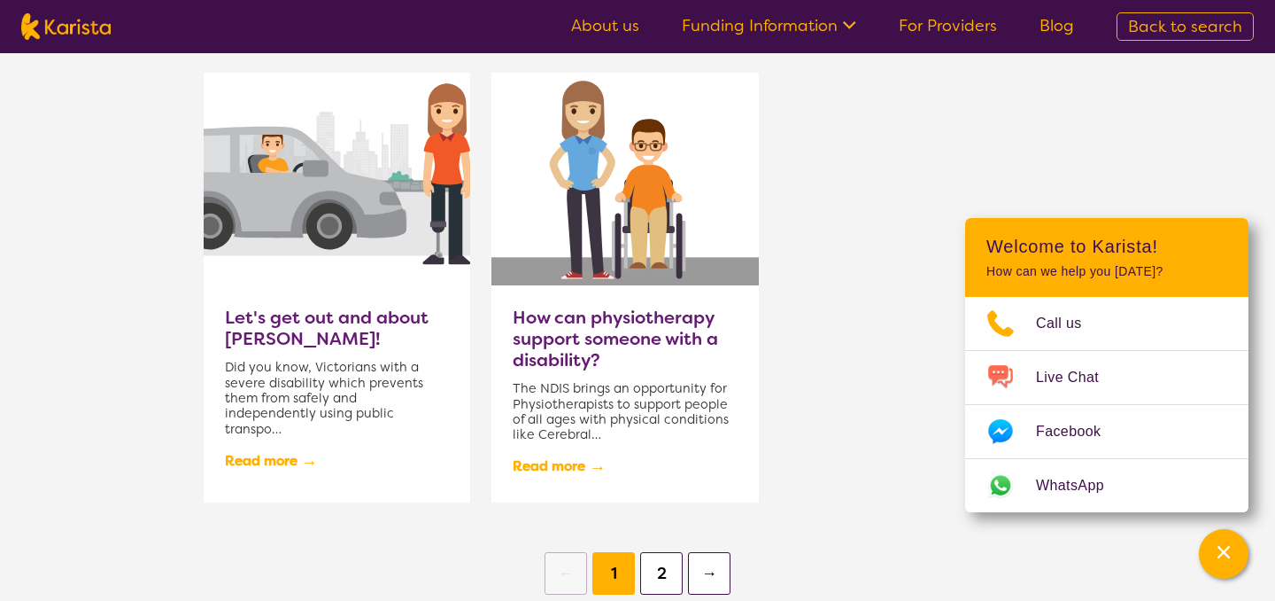
scroll to position [1694, 0]
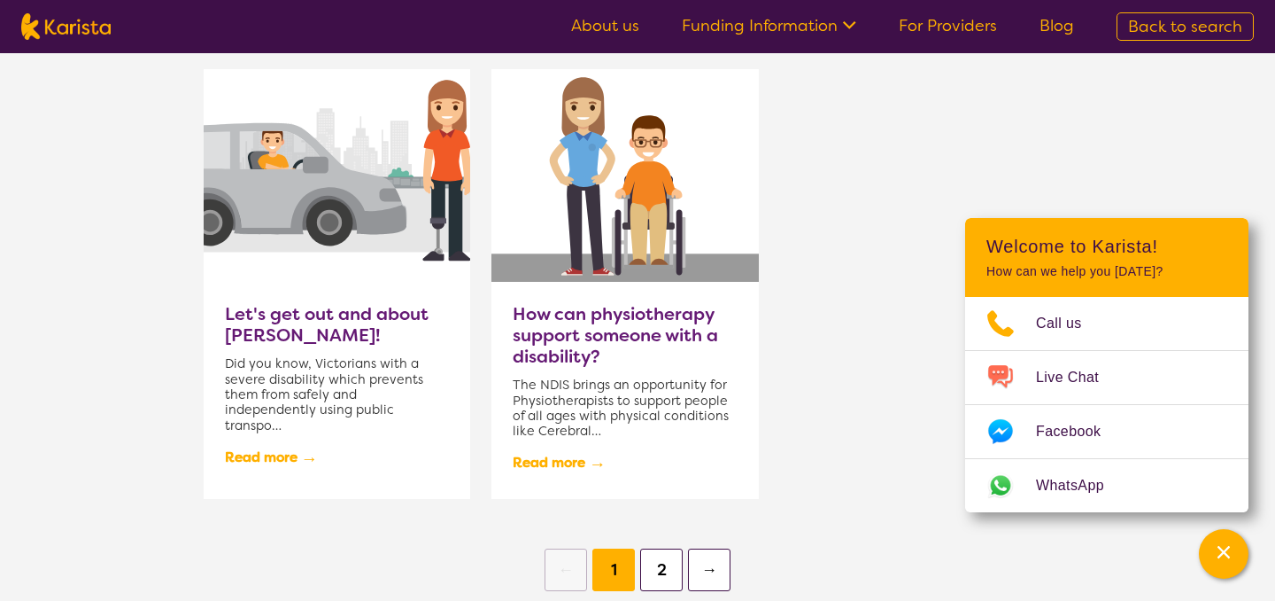
click at [663, 557] on button "2" at bounding box center [661, 569] width 43 height 43
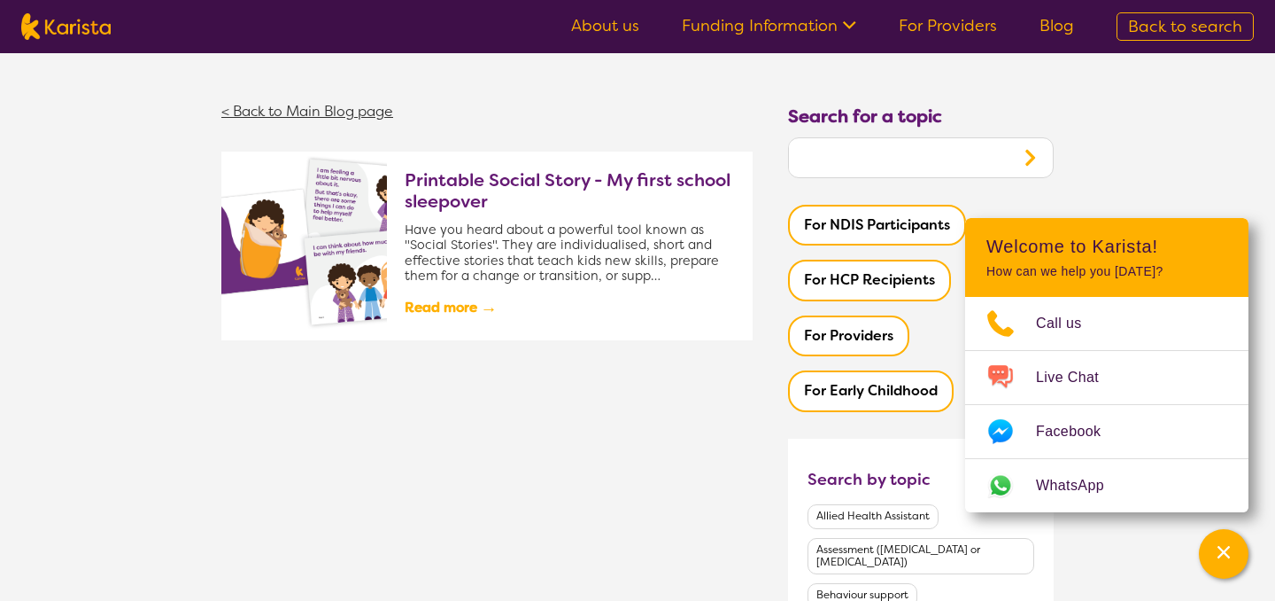
click at [292, 114] on link "< Back to Main Blog page" at bounding box center [307, 111] width 172 height 19
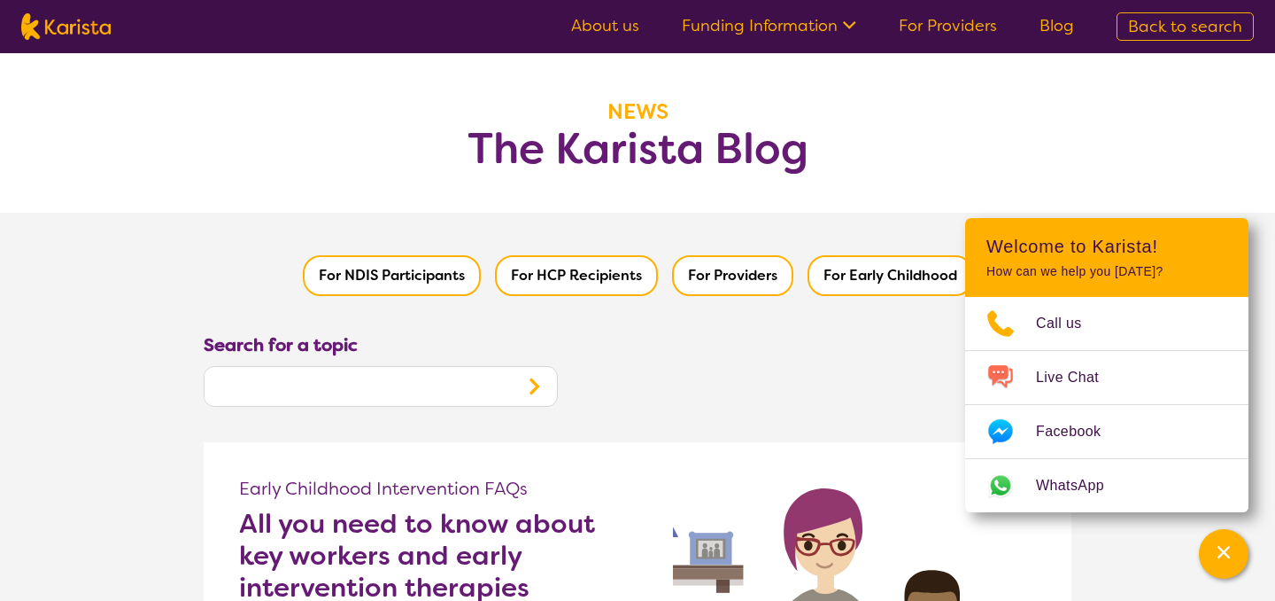
click at [74, 28] on img at bounding box center [65, 26] width 89 height 27
select select "[MEDICAL_DATA]"
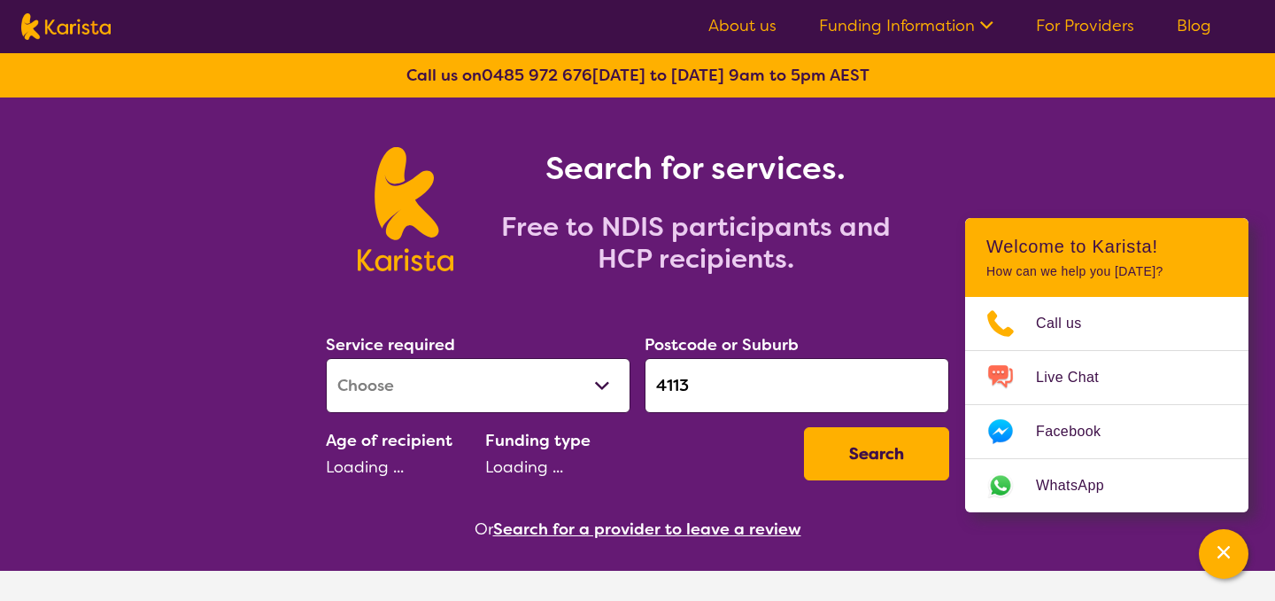
select select "AD"
select select "NDIS"
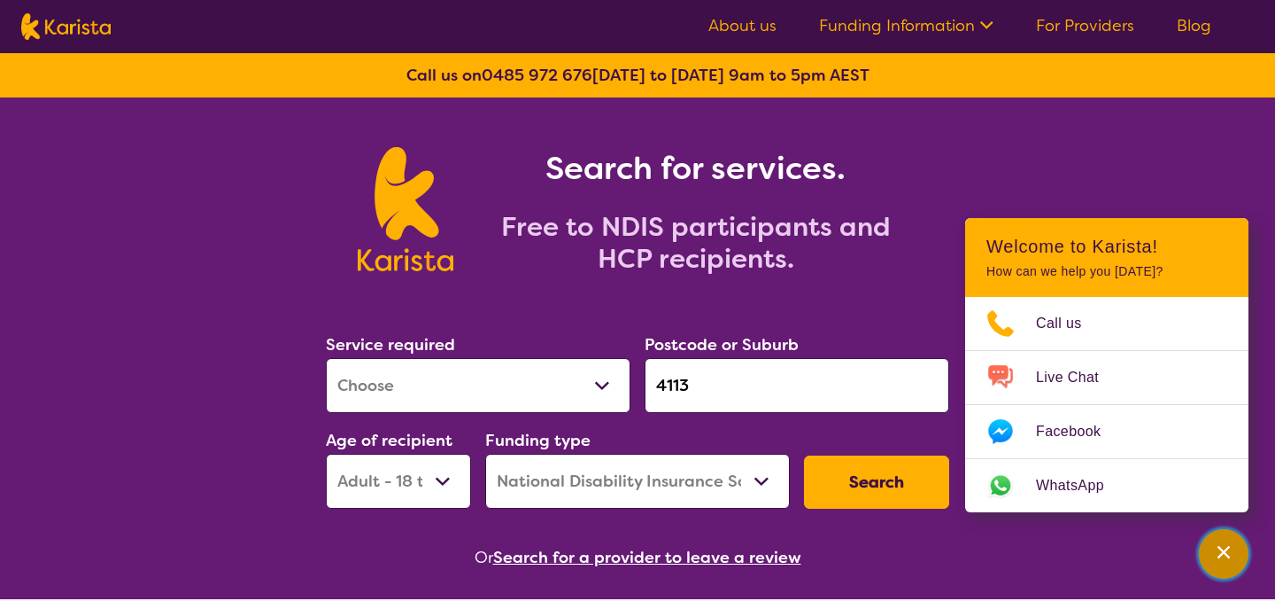
click at [1220, 548] on icon "Channel Menu" at bounding box center [1224, 552] width 18 height 18
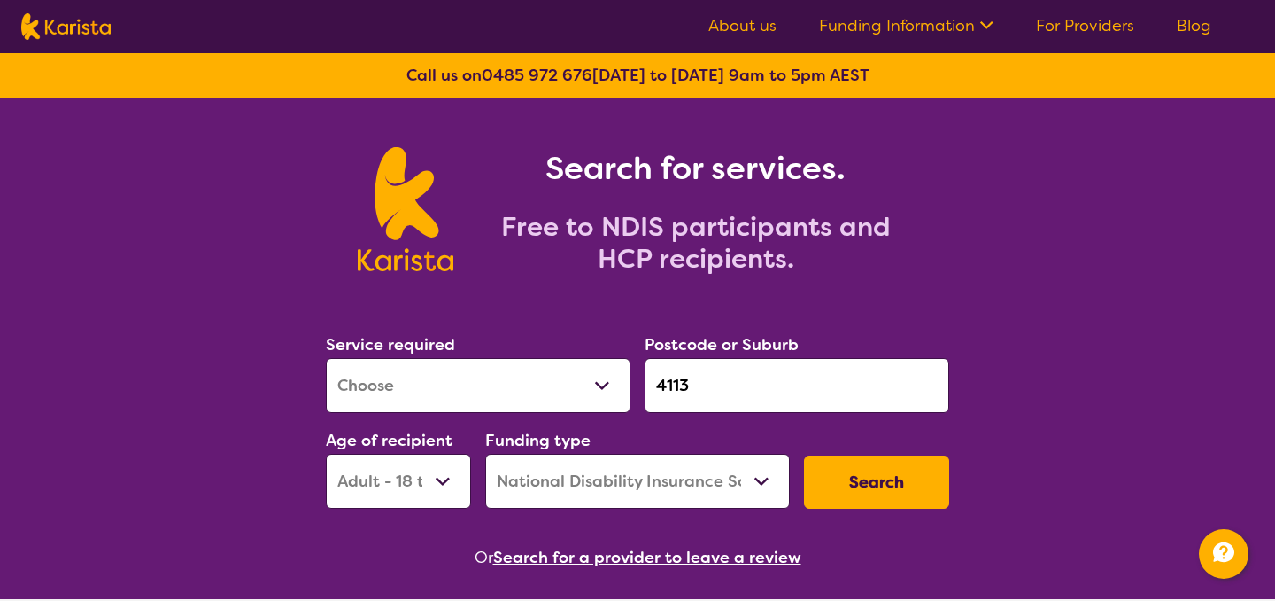
click at [207, 234] on div "Search for services. Free to NDIS participants and HCP recipients." at bounding box center [637, 189] width 1275 height 184
